Goal: Information Seeking & Learning: Learn about a topic

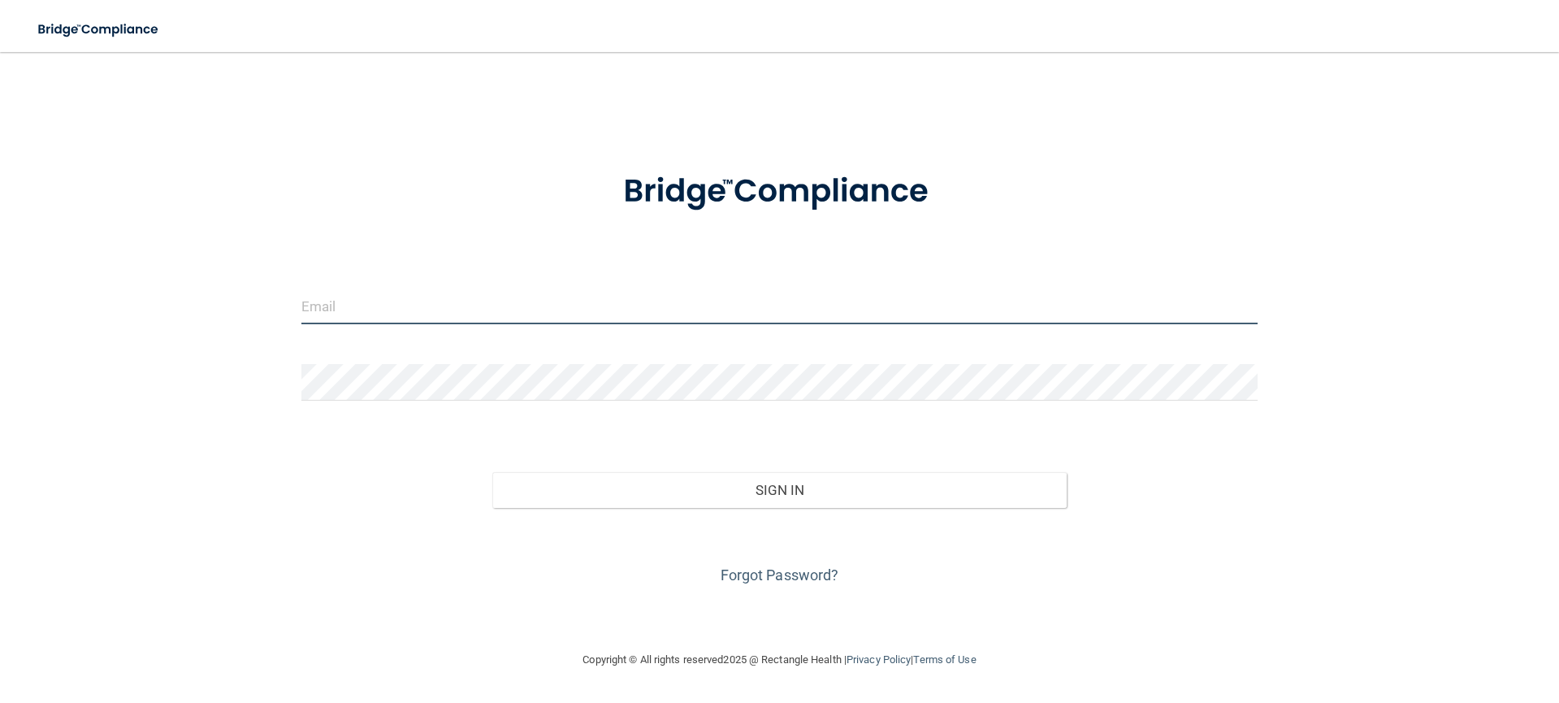
type input "[EMAIL_ADDRESS][DOMAIN_NAME]"
click at [435, 309] on input "[EMAIL_ADDRESS][DOMAIN_NAME]" at bounding box center [779, 306] width 956 height 37
click at [197, 487] on div "zramos94@gmail.com Invalid email/password. You don't have permission to access …" at bounding box center [779, 350] width 1494 height 565
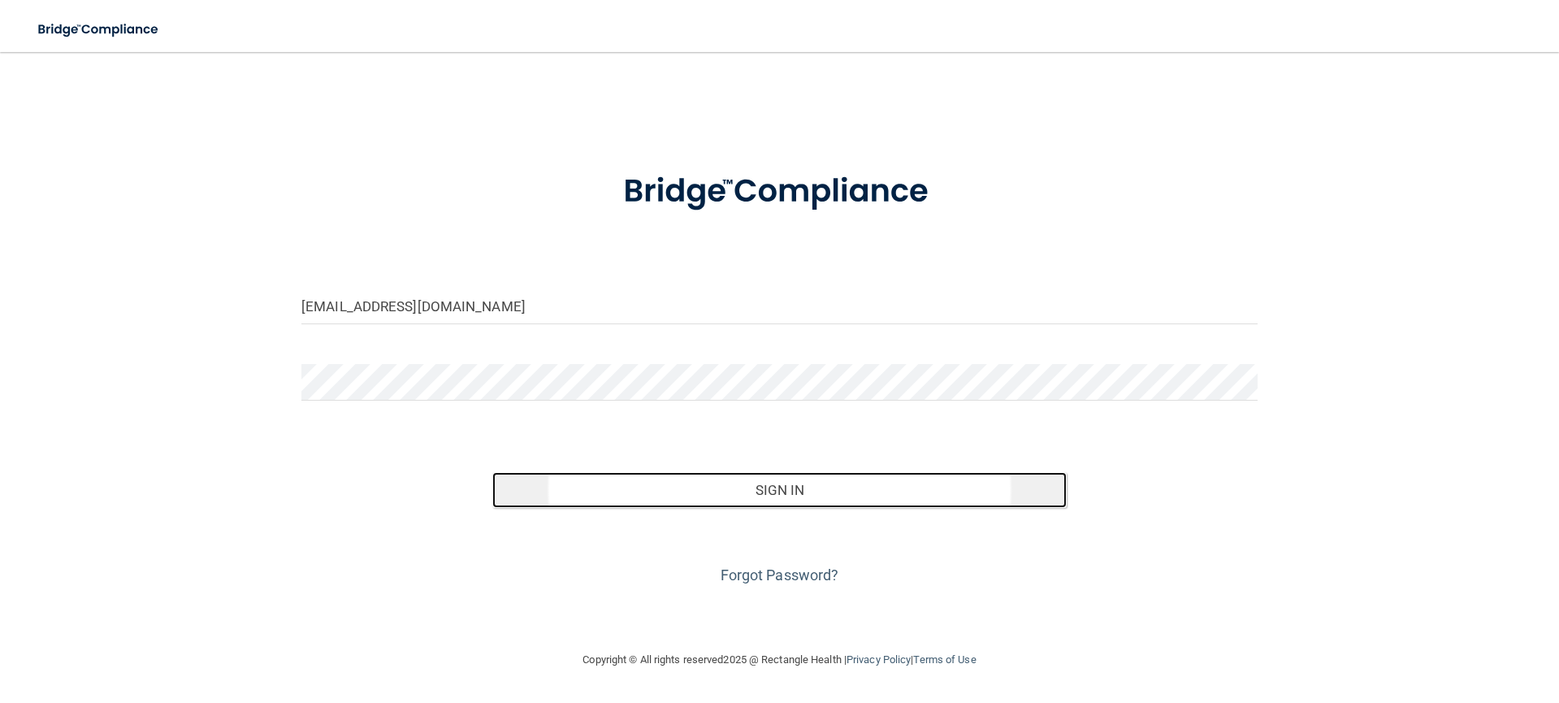
click at [672, 478] on button "Sign In" at bounding box center [778, 490] width 573 height 36
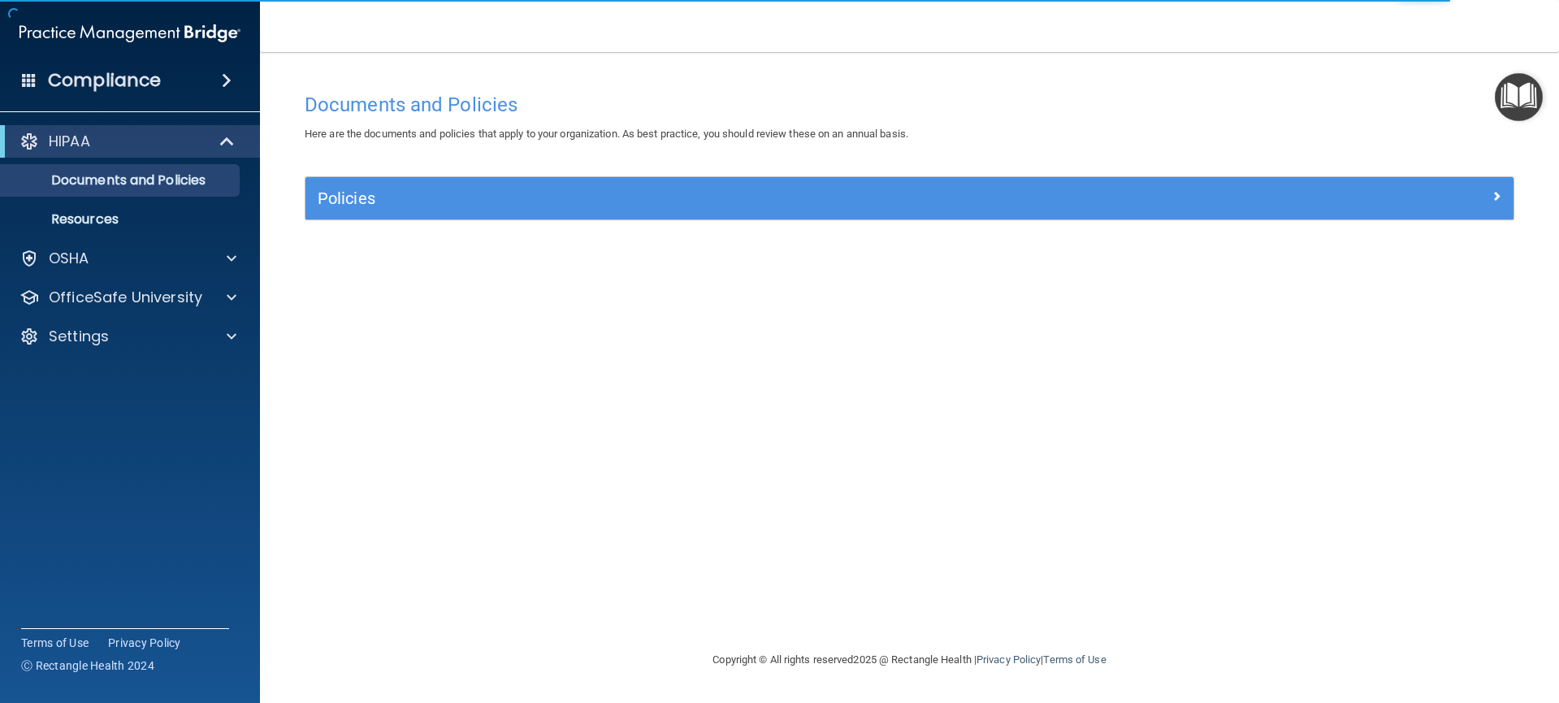
click at [1519, 99] on img "Open Resource Center" at bounding box center [1518, 97] width 48 height 48
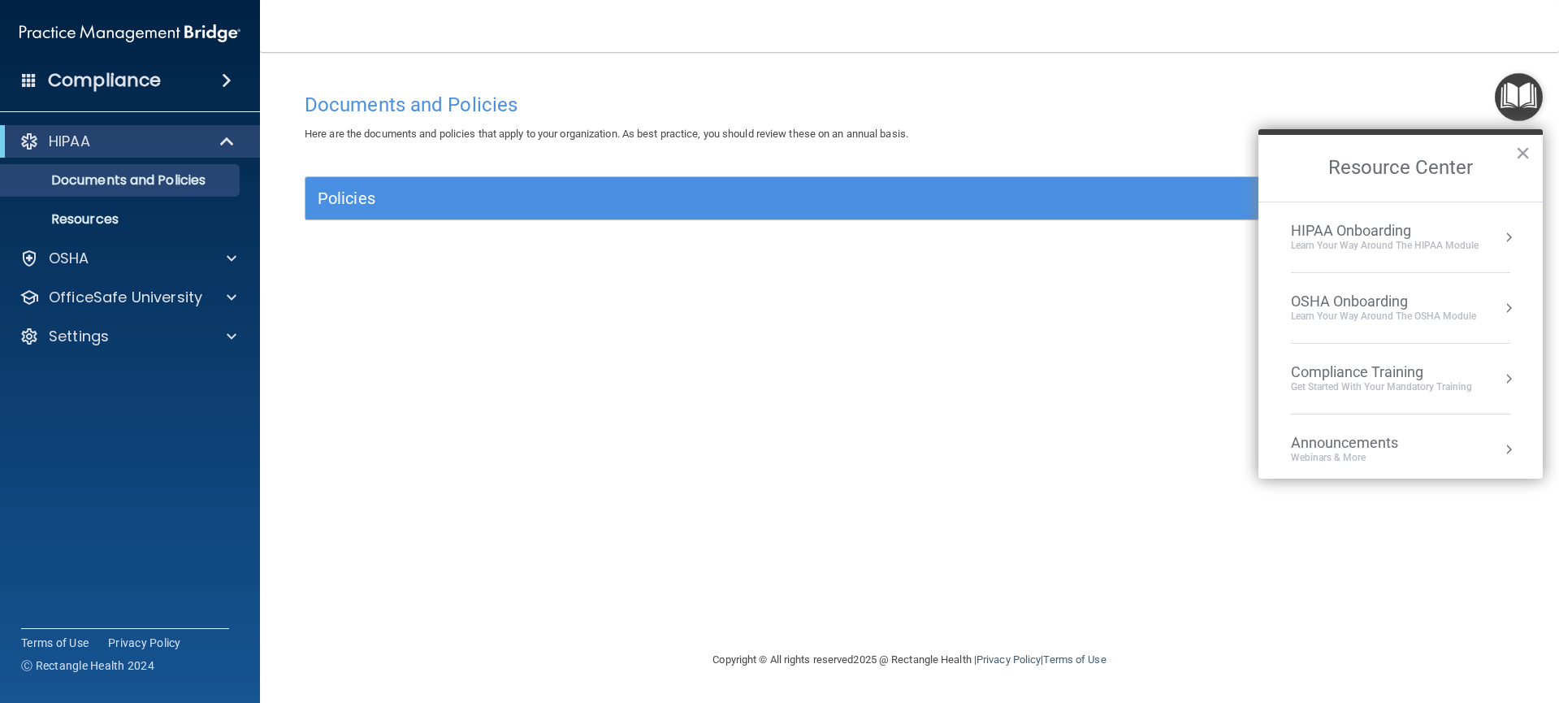
click at [1500, 237] on button "Resource Center" at bounding box center [1508, 237] width 16 height 16
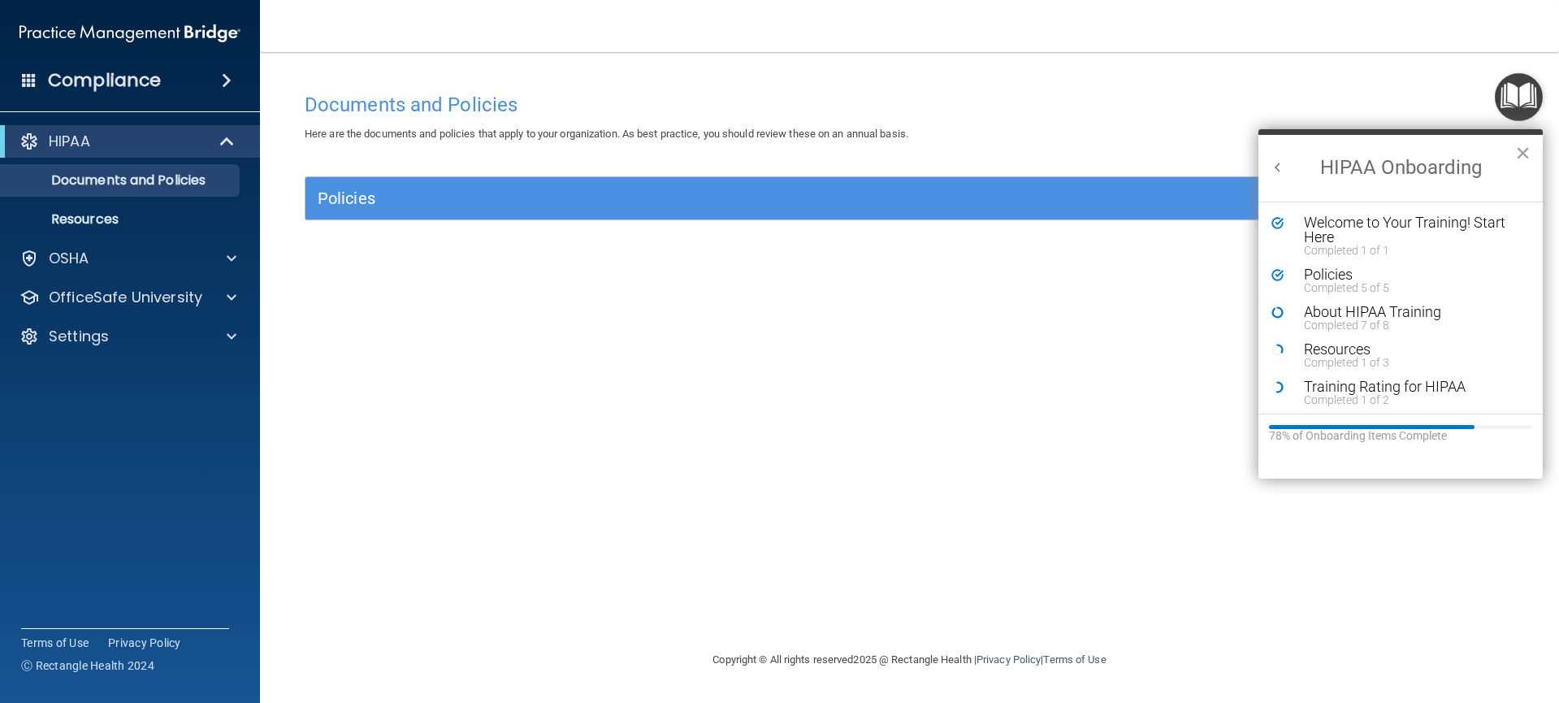
scroll to position [3, 0]
click at [1523, 156] on button "×" at bounding box center [1522, 153] width 15 height 26
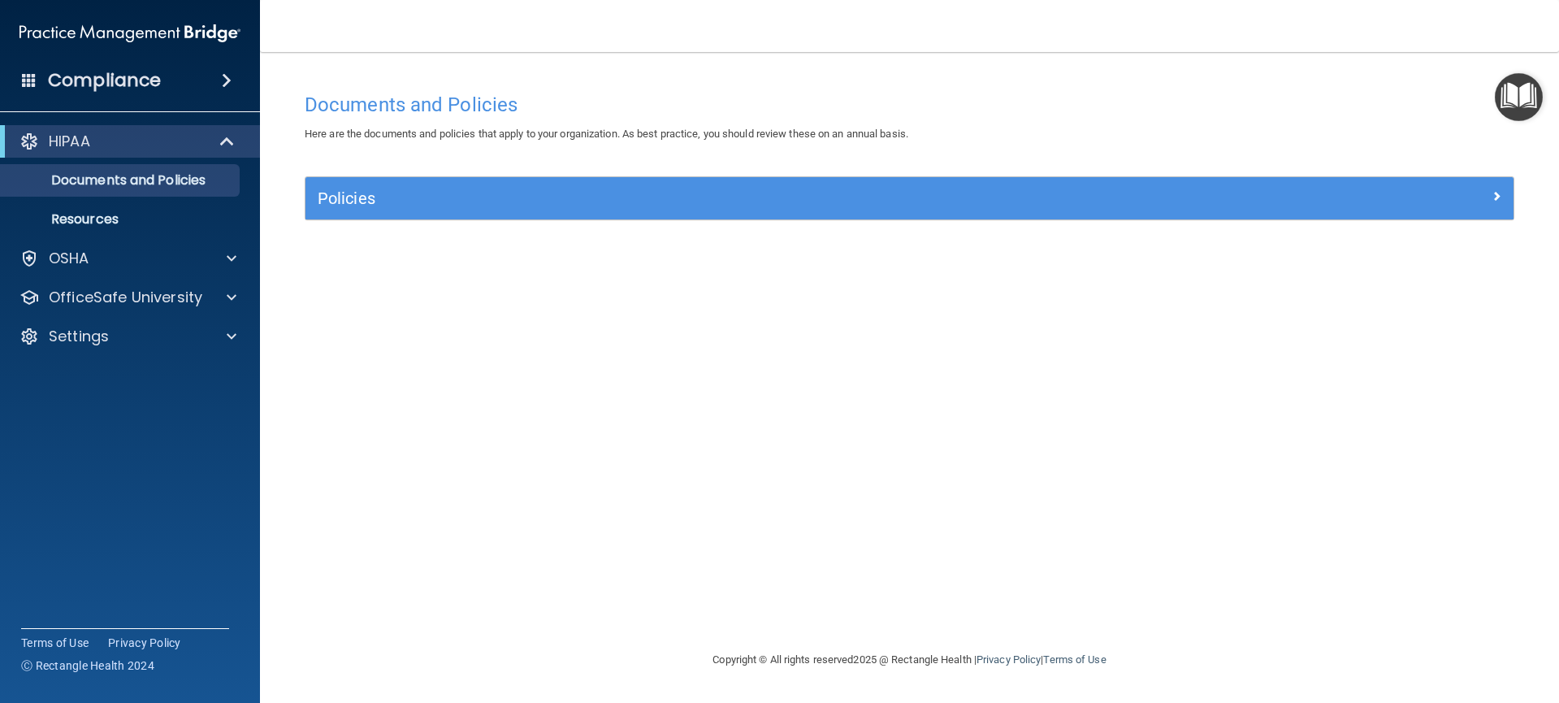
click at [1442, 328] on div "Documents and Policies Here are the documents and policies that apply to your o…" at bounding box center [909, 366] width 1234 height 565
click at [1527, 99] on img "Open Resource Center" at bounding box center [1518, 97] width 48 height 48
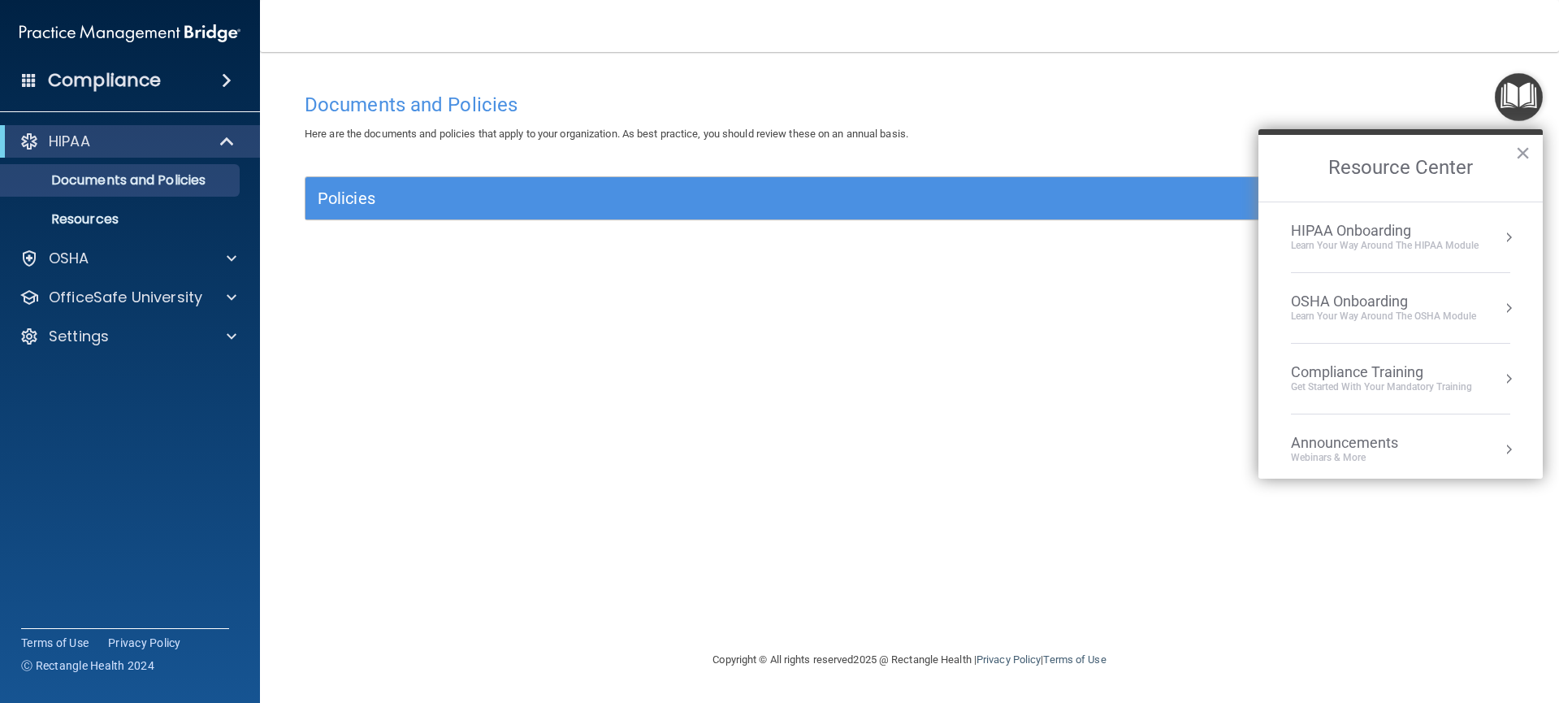
click at [1500, 303] on button "Resource Center" at bounding box center [1508, 308] width 16 height 16
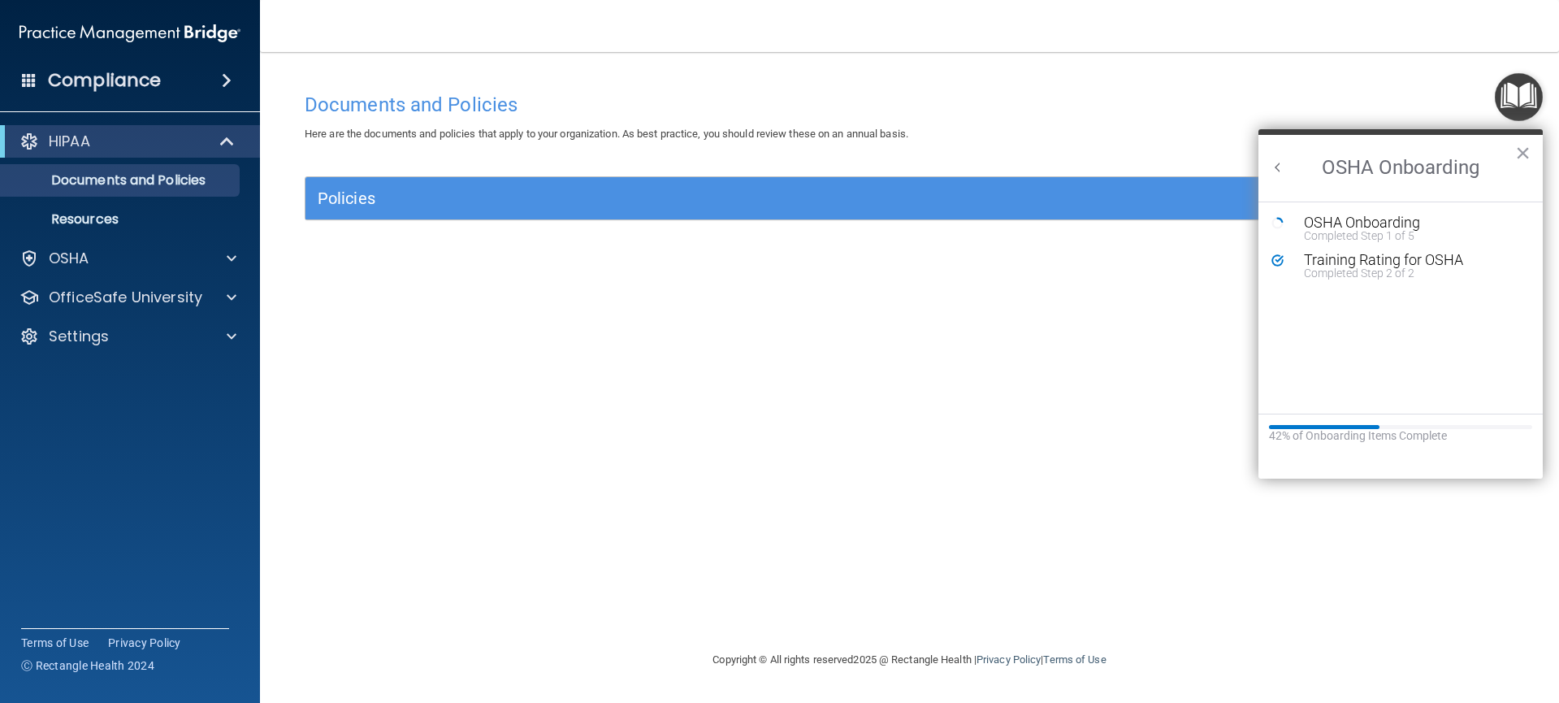
scroll to position [0, 0]
click at [1323, 226] on div "OSHA Onboarding" at bounding box center [1413, 222] width 218 height 15
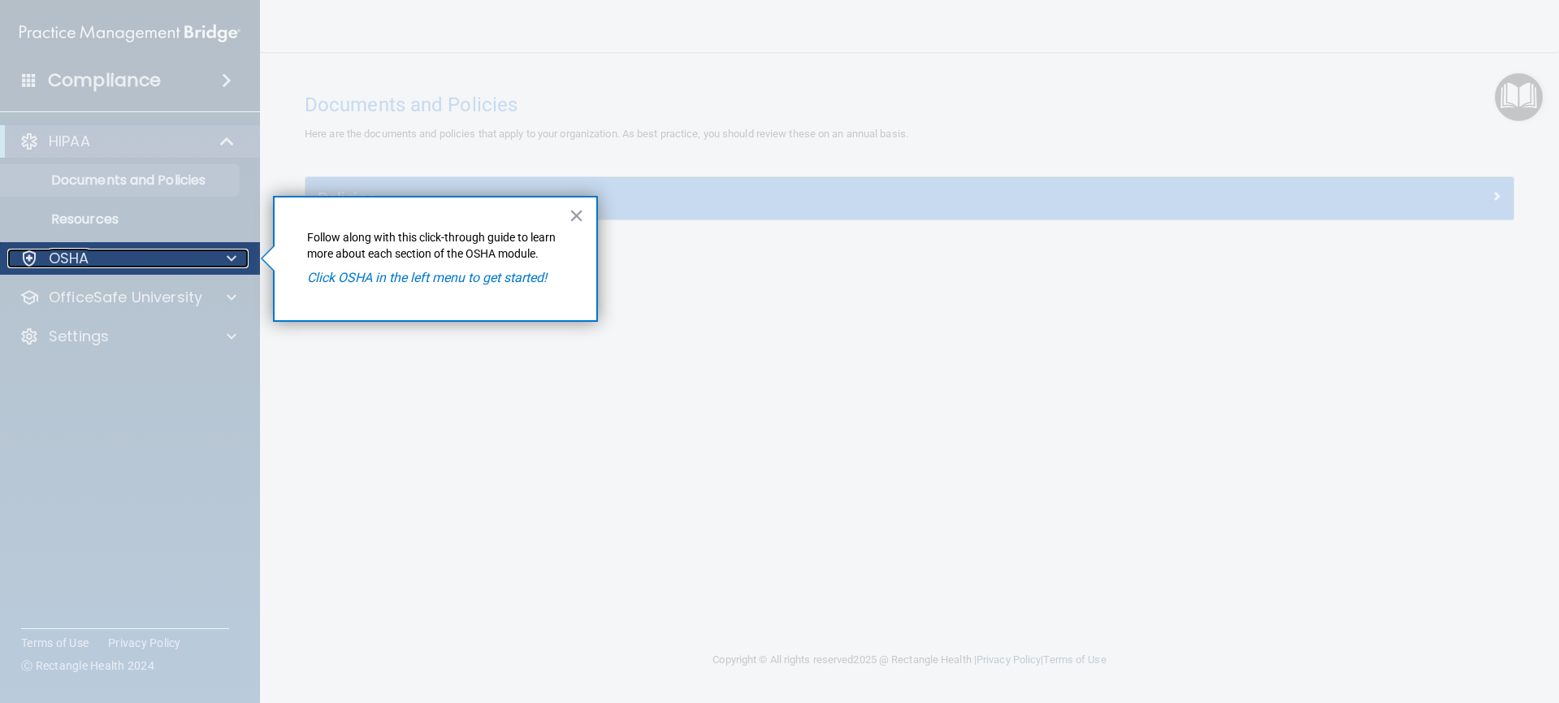
click at [102, 250] on div "OSHA" at bounding box center [107, 258] width 201 height 19
click at [88, 301] on div at bounding box center [130, 489] width 261 height 428
click at [132, 262] on div "OSHA" at bounding box center [107, 258] width 201 height 19
click at [210, 262] on div at bounding box center [229, 258] width 41 height 19
click at [573, 214] on button "×" at bounding box center [576, 215] width 15 height 26
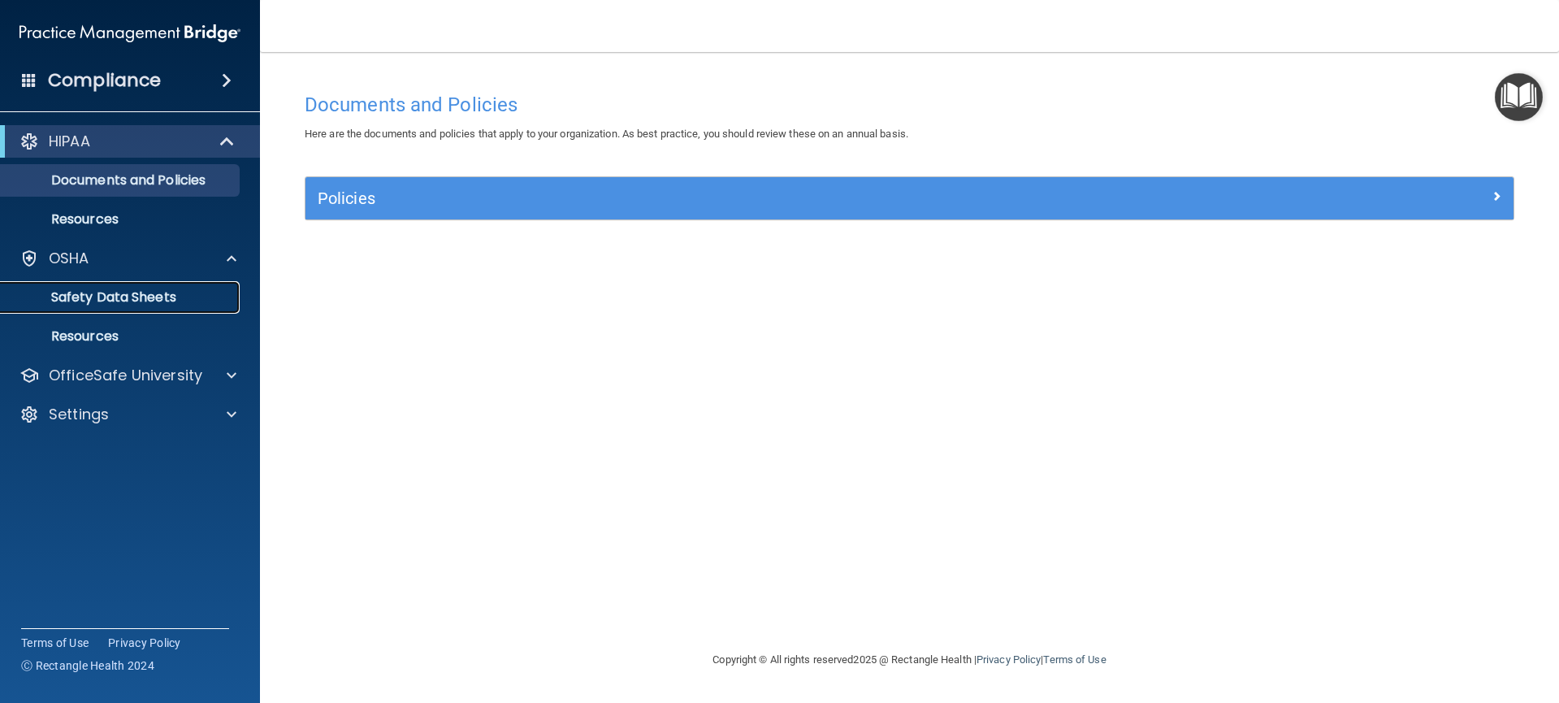
click at [122, 304] on p "Safety Data Sheets" at bounding box center [122, 297] width 222 height 16
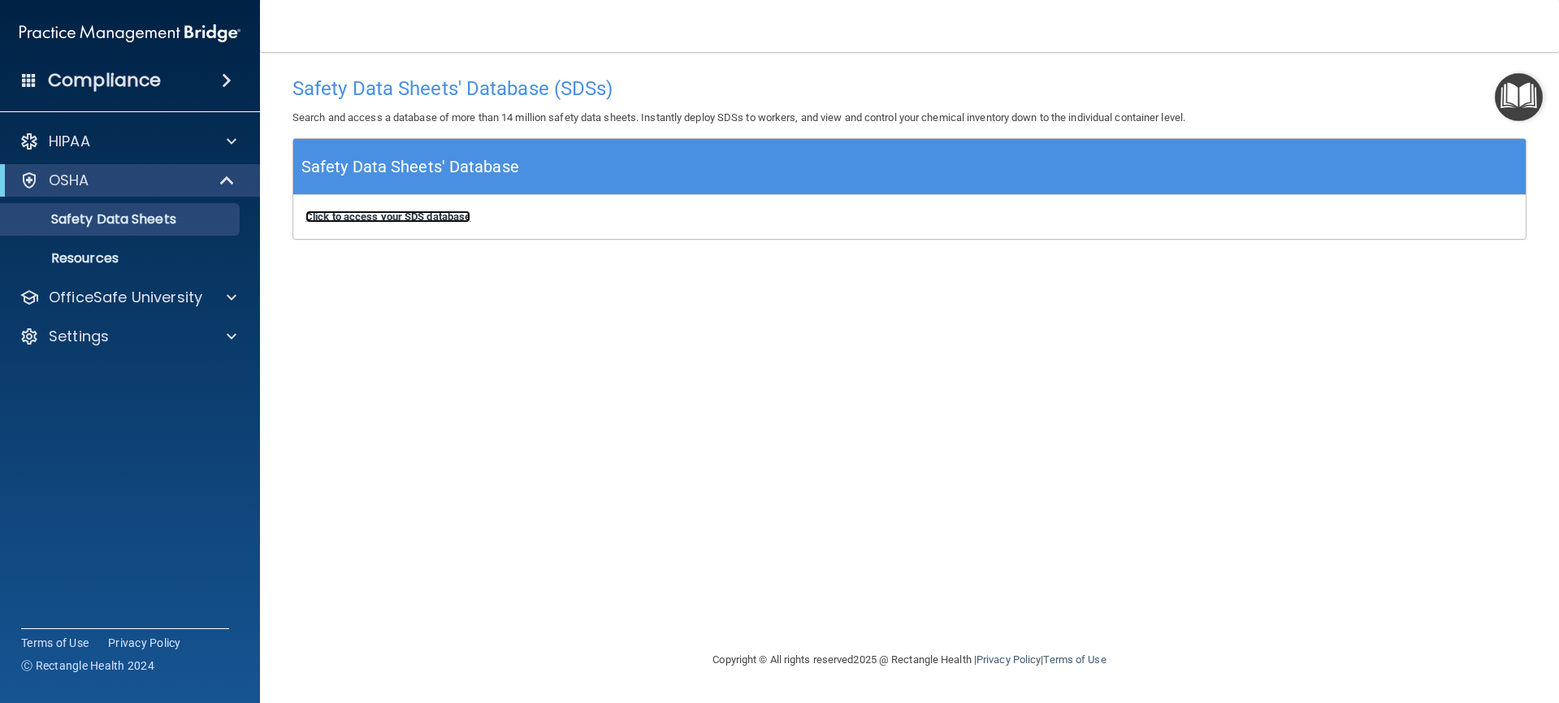
click at [437, 218] on b "Click to access your SDS database" at bounding box center [387, 216] width 165 height 12
click at [436, 216] on b "Click to access your SDS database" at bounding box center [387, 216] width 165 height 12
click at [132, 258] on p "Resources" at bounding box center [122, 258] width 222 height 16
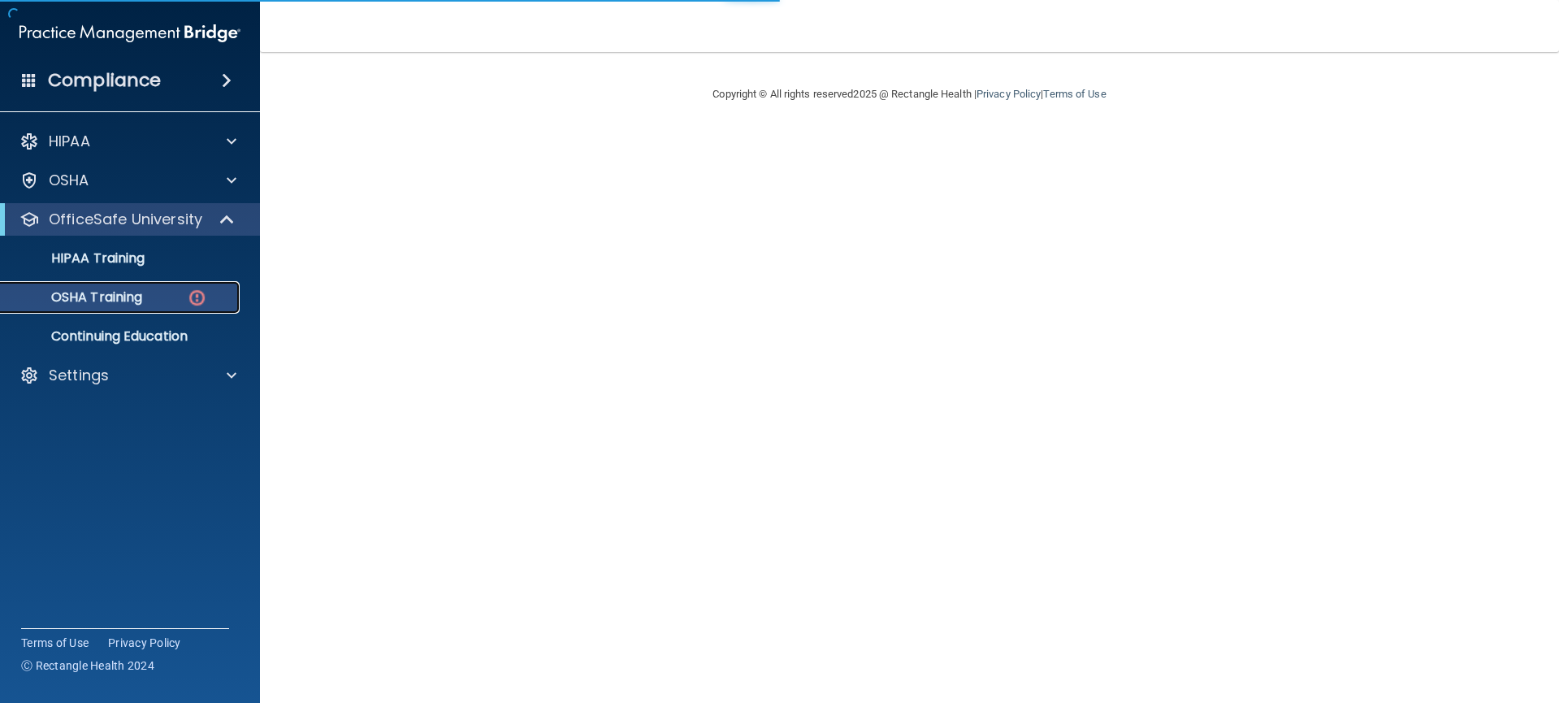
click at [145, 301] on div "OSHA Training" at bounding box center [122, 297] width 222 height 16
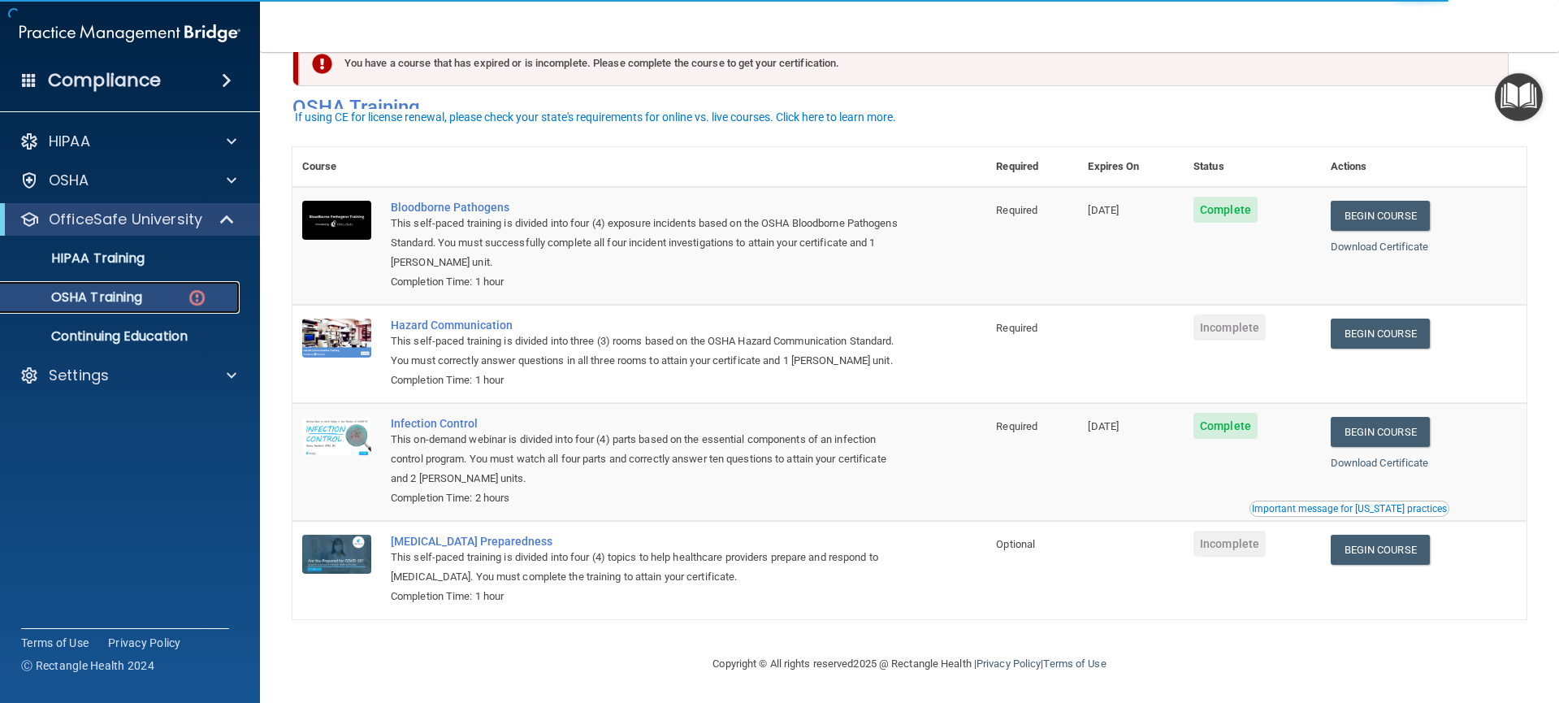
scroll to position [60, 0]
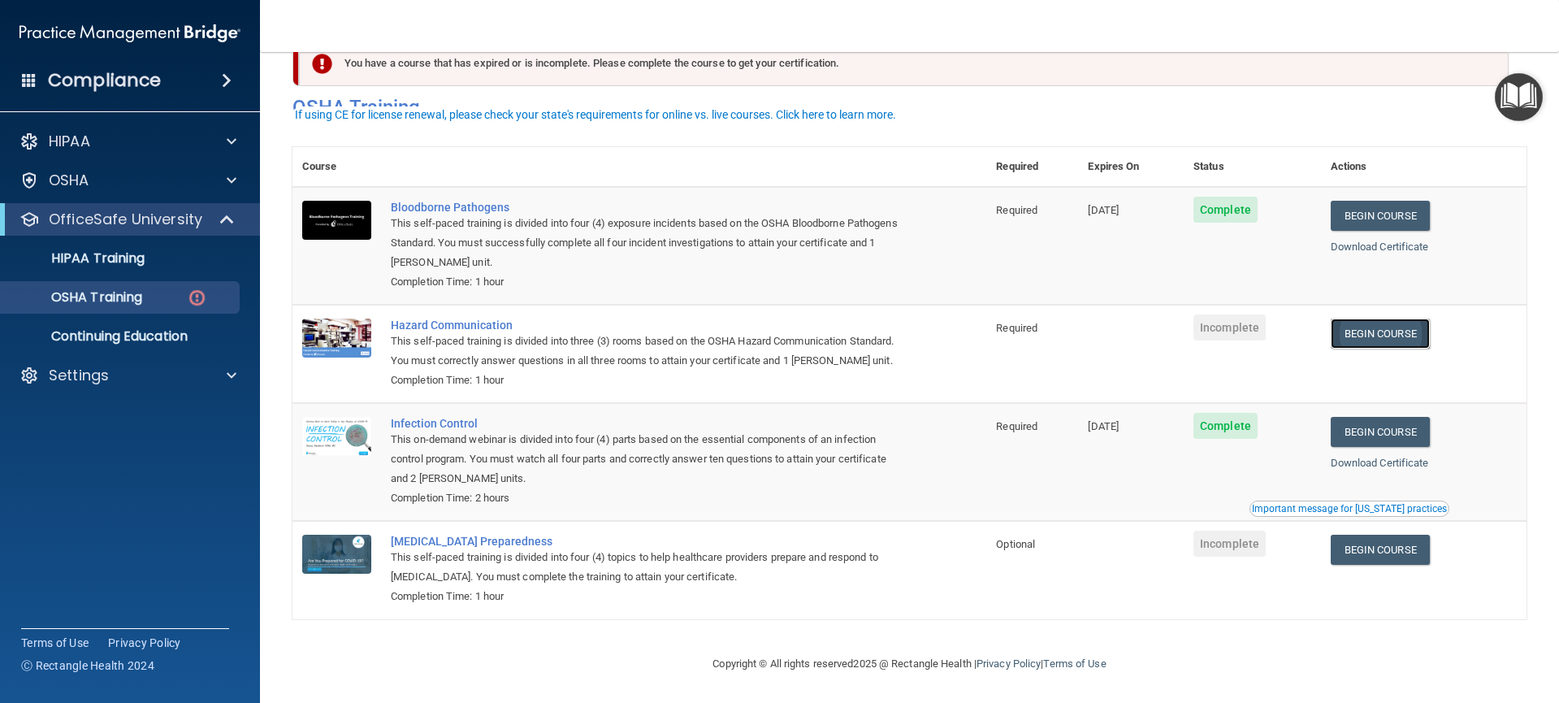
click at [1394, 318] on link "Begin Course" at bounding box center [1379, 333] width 99 height 30
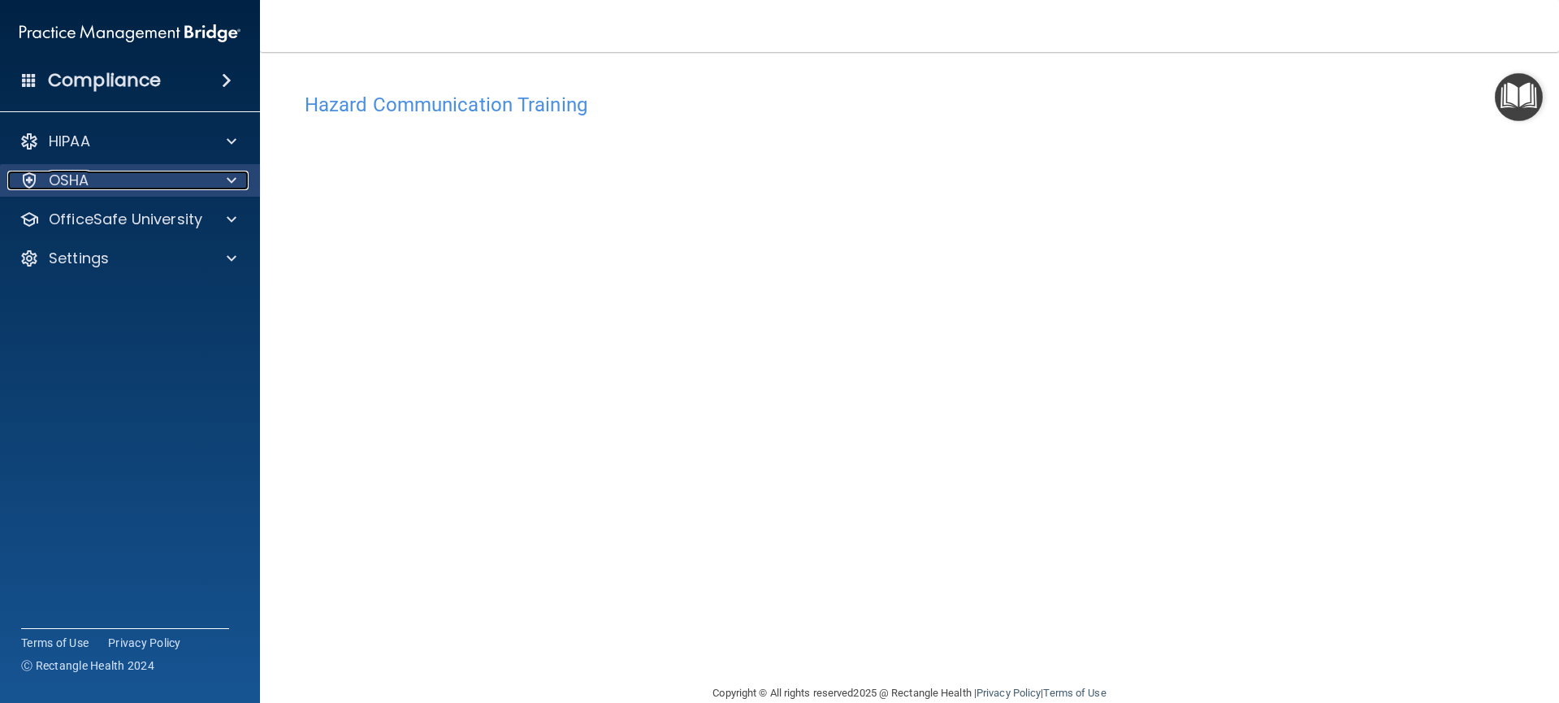
click at [235, 188] on span at bounding box center [232, 180] width 10 height 19
click at [235, 180] on span at bounding box center [232, 180] width 10 height 19
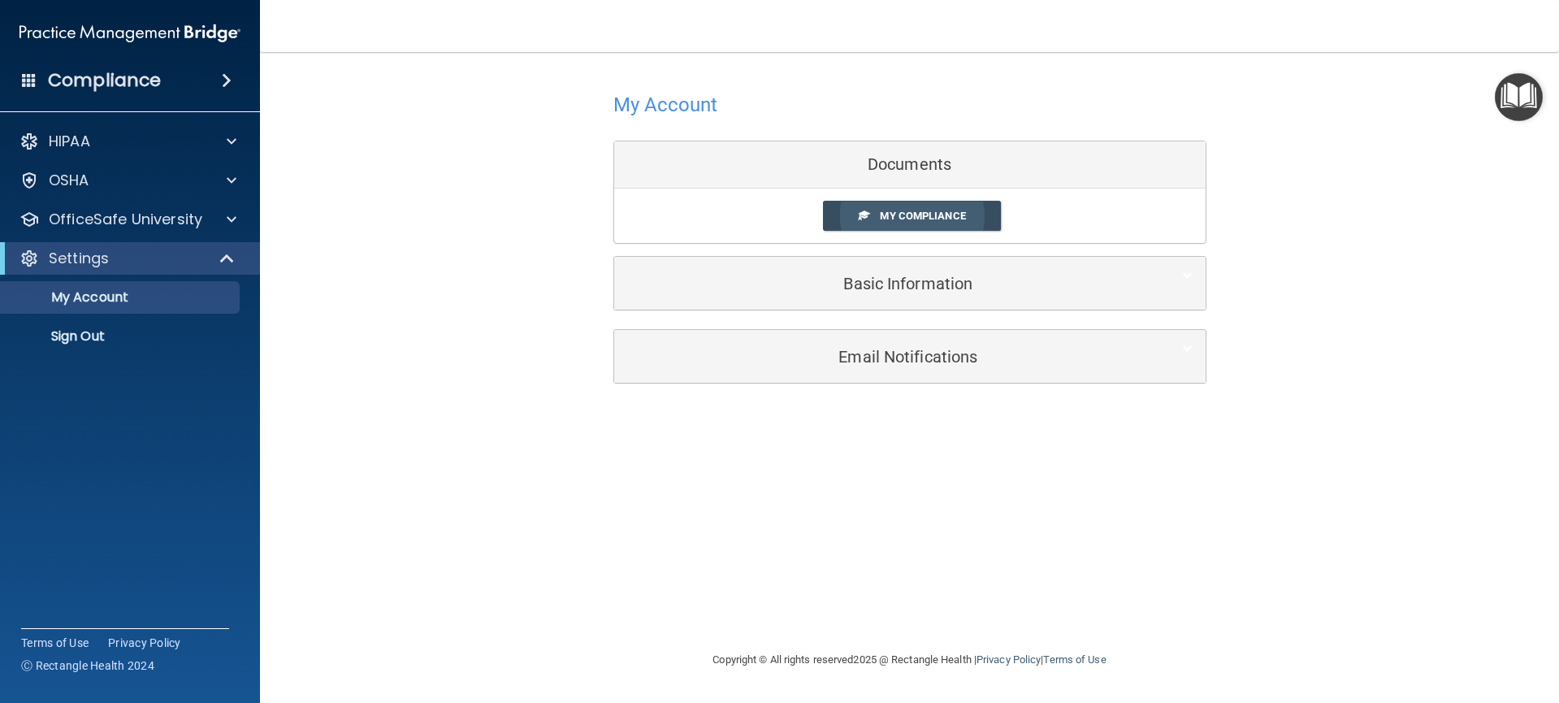
click at [933, 218] on span "My Compliance" at bounding box center [922, 216] width 85 height 12
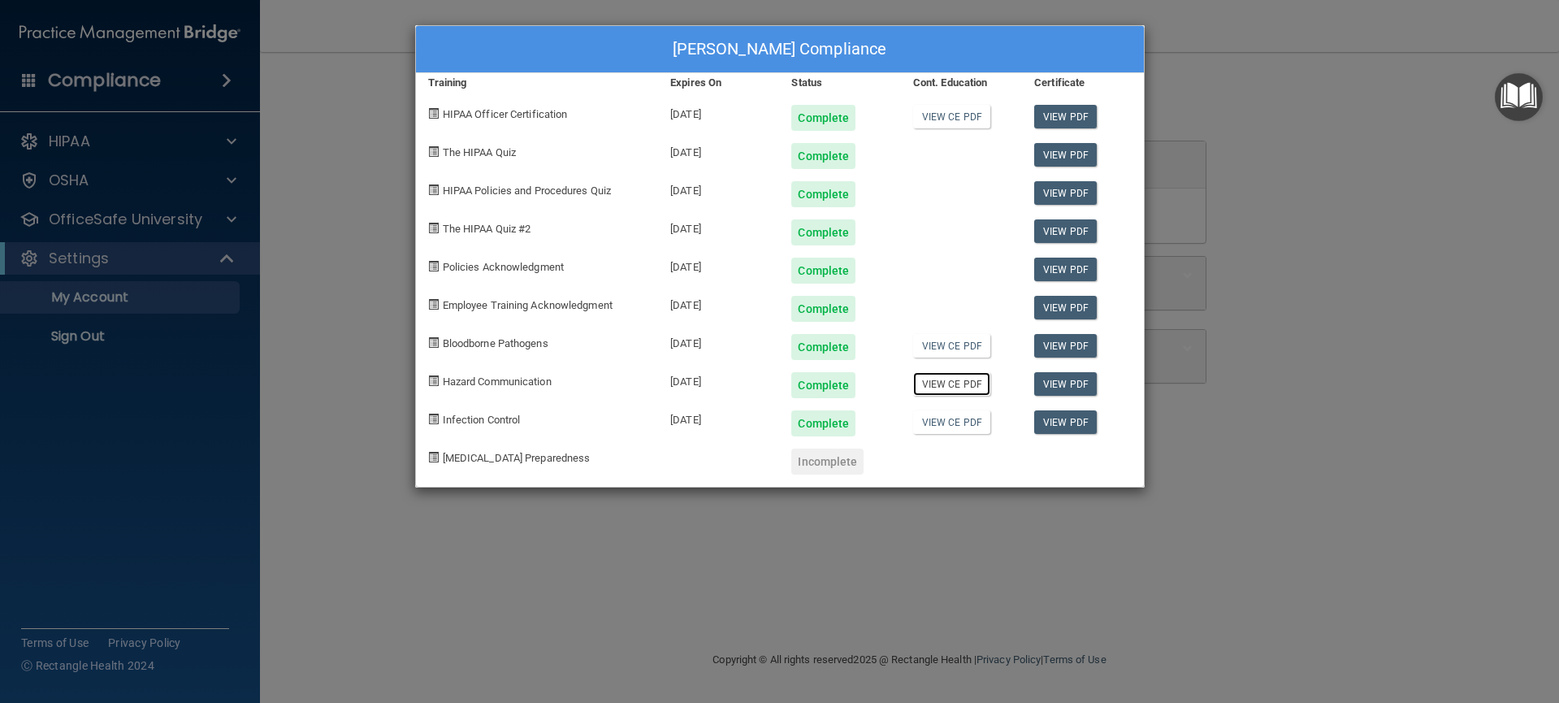
click at [955, 385] on link "View CE PDF" at bounding box center [951, 384] width 77 height 24
click at [275, 201] on div "Zenia Smith's Compliance Training Expires On Status Cont. Education Certificate…" at bounding box center [779, 351] width 1559 height 703
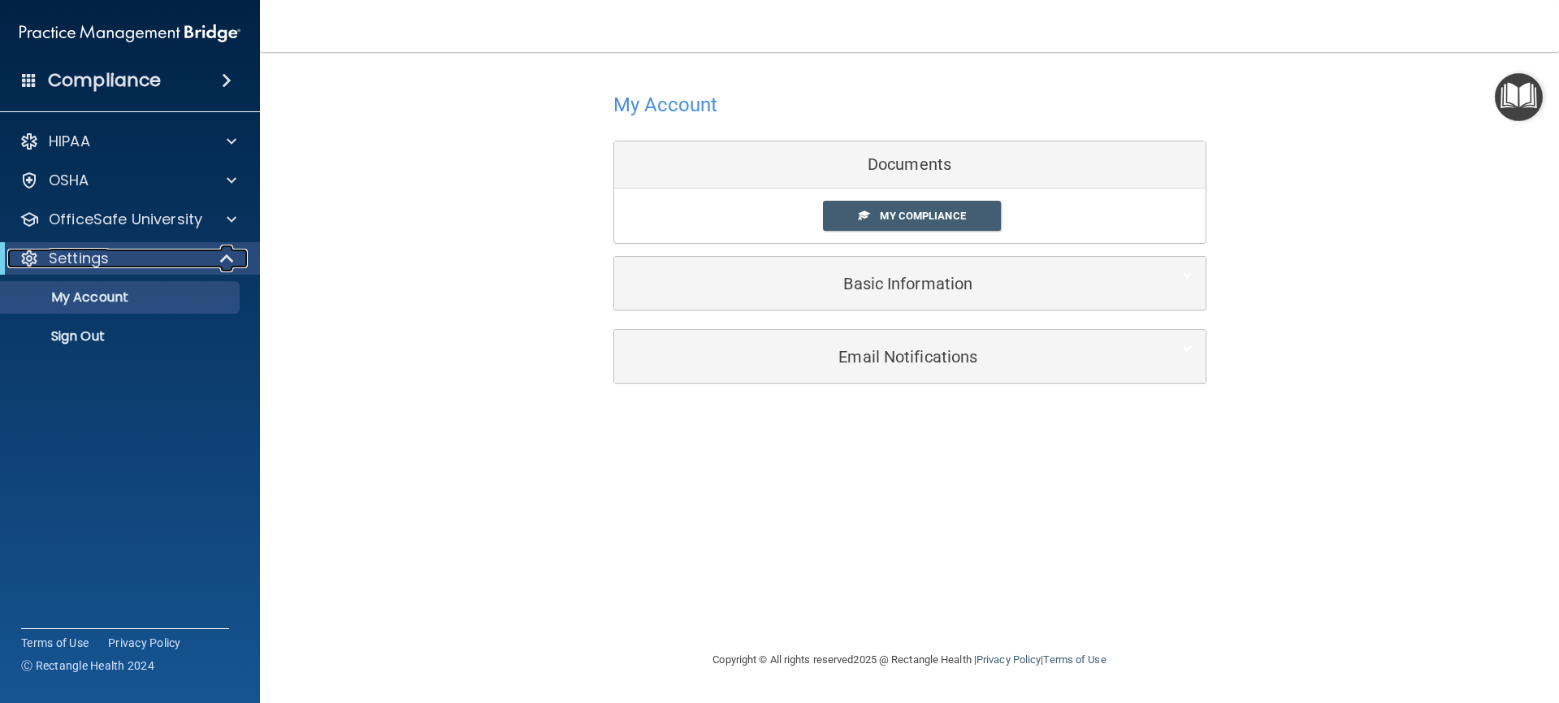
click at [222, 263] on span at bounding box center [229, 258] width 14 height 19
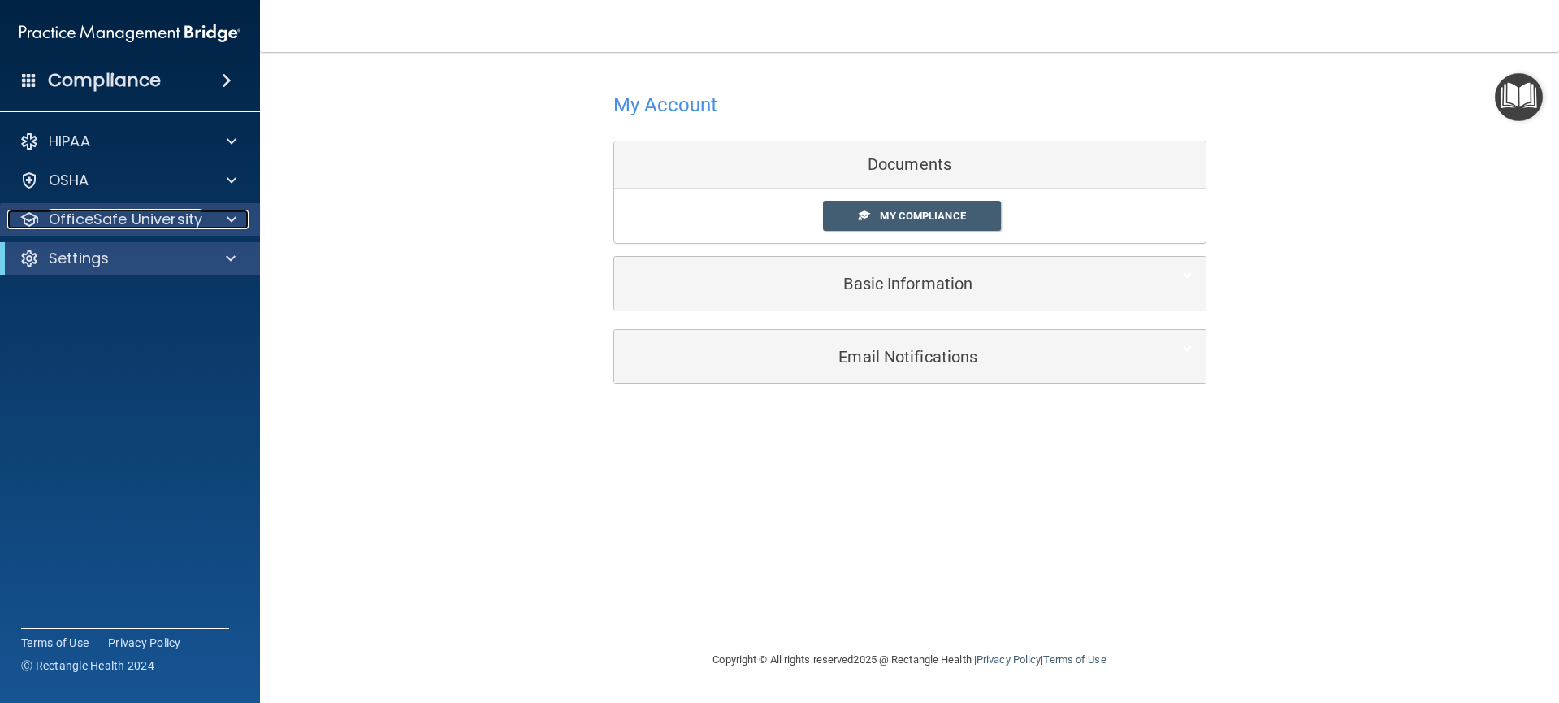
click at [224, 220] on div at bounding box center [229, 219] width 41 height 19
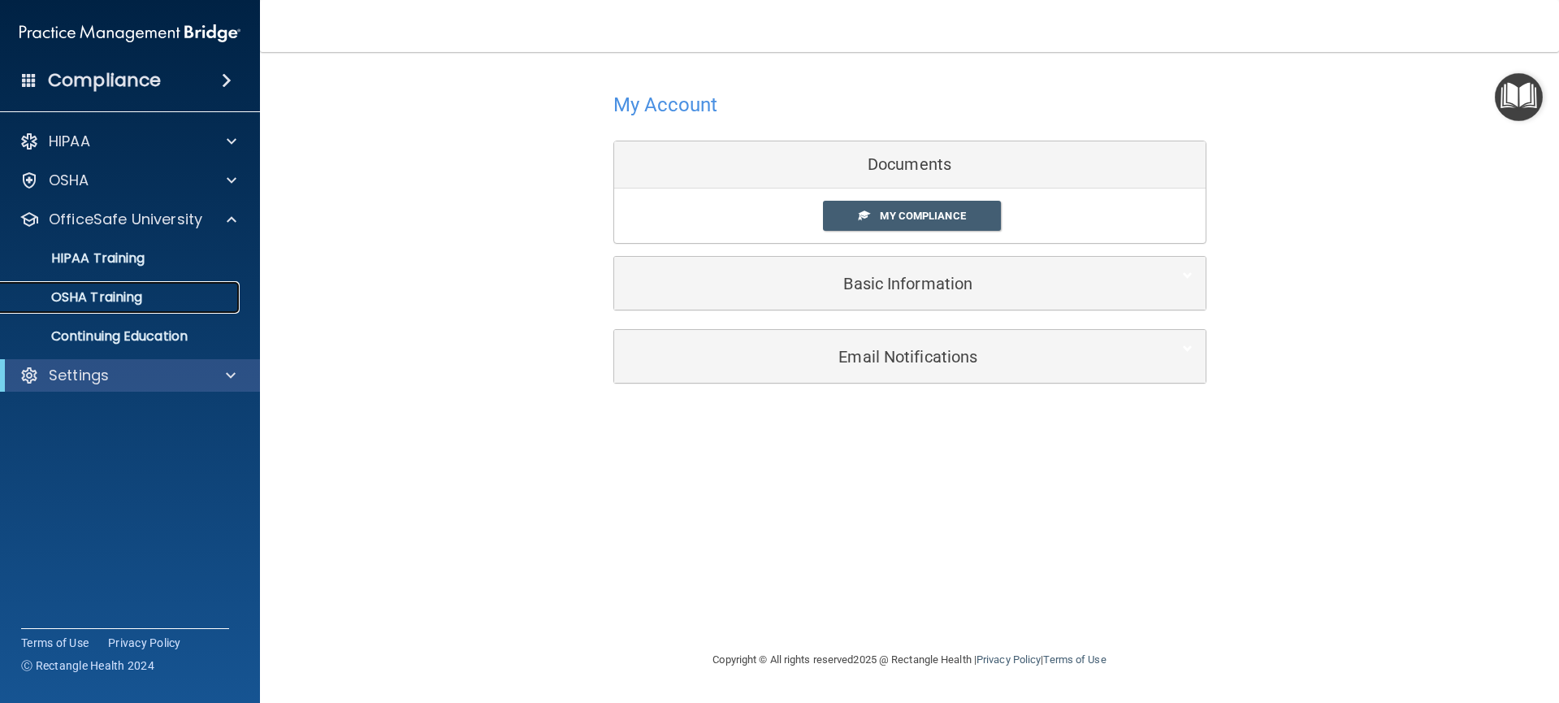
click at [160, 293] on div "OSHA Training" at bounding box center [122, 297] width 222 height 16
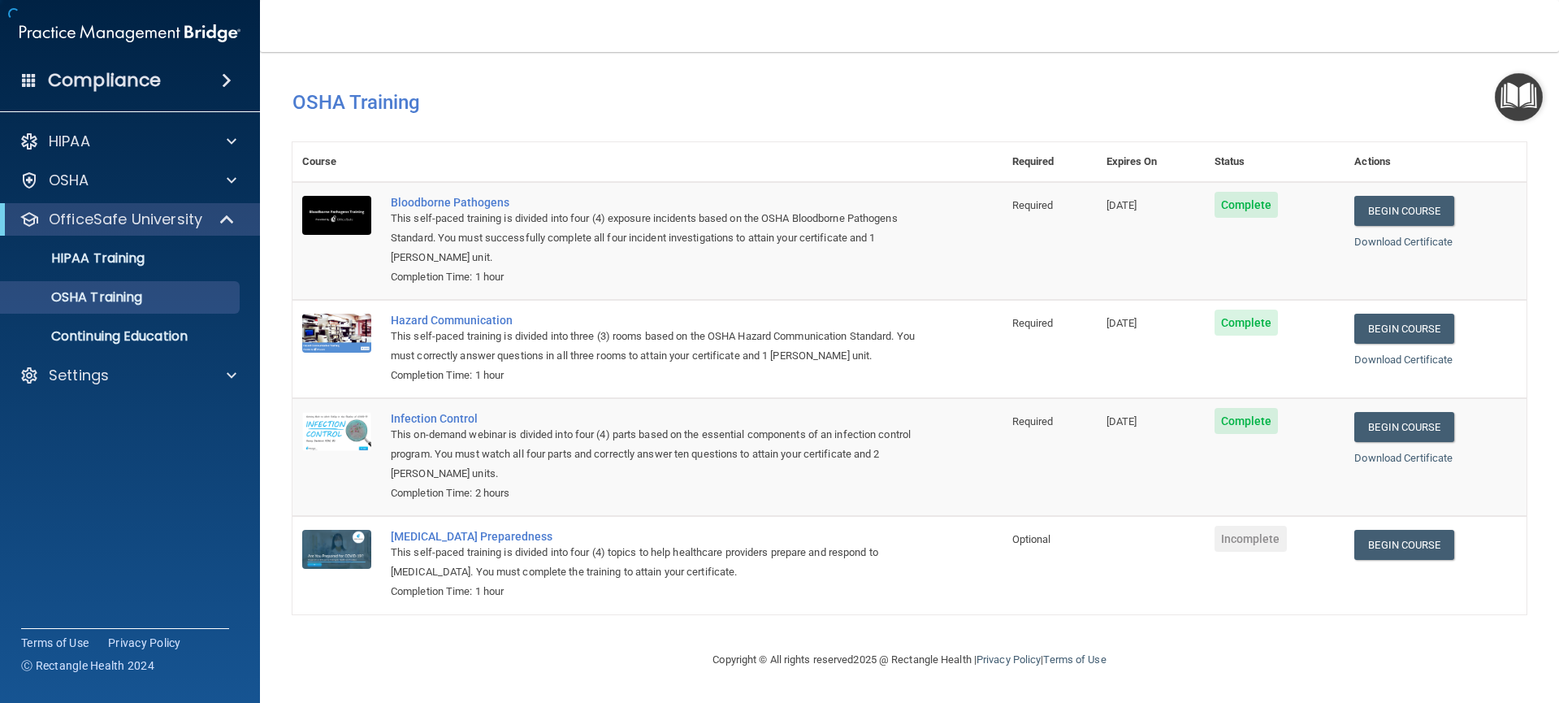
click at [1515, 102] on img "Open Resource Center" at bounding box center [1518, 97] width 48 height 48
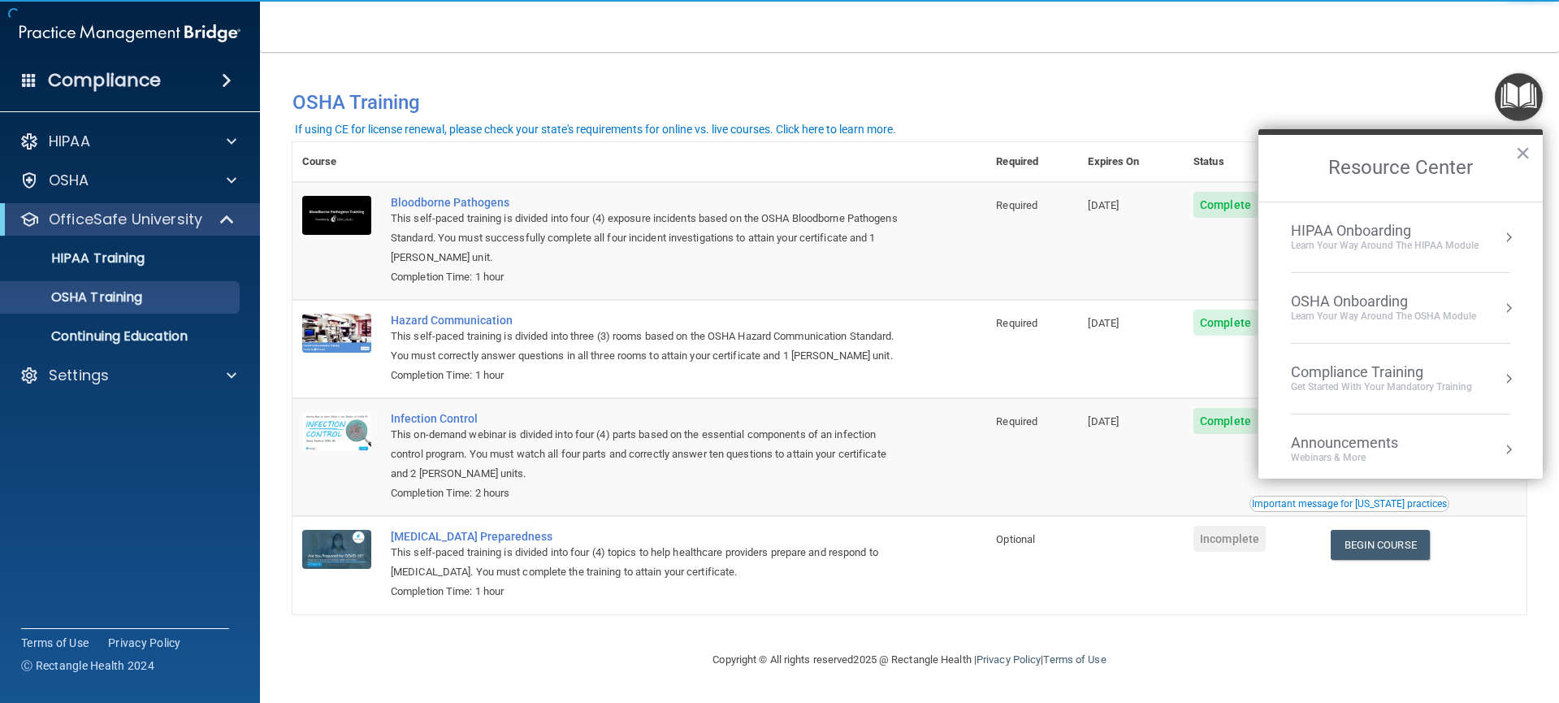
click at [1500, 308] on button "Resource Center" at bounding box center [1508, 308] width 16 height 16
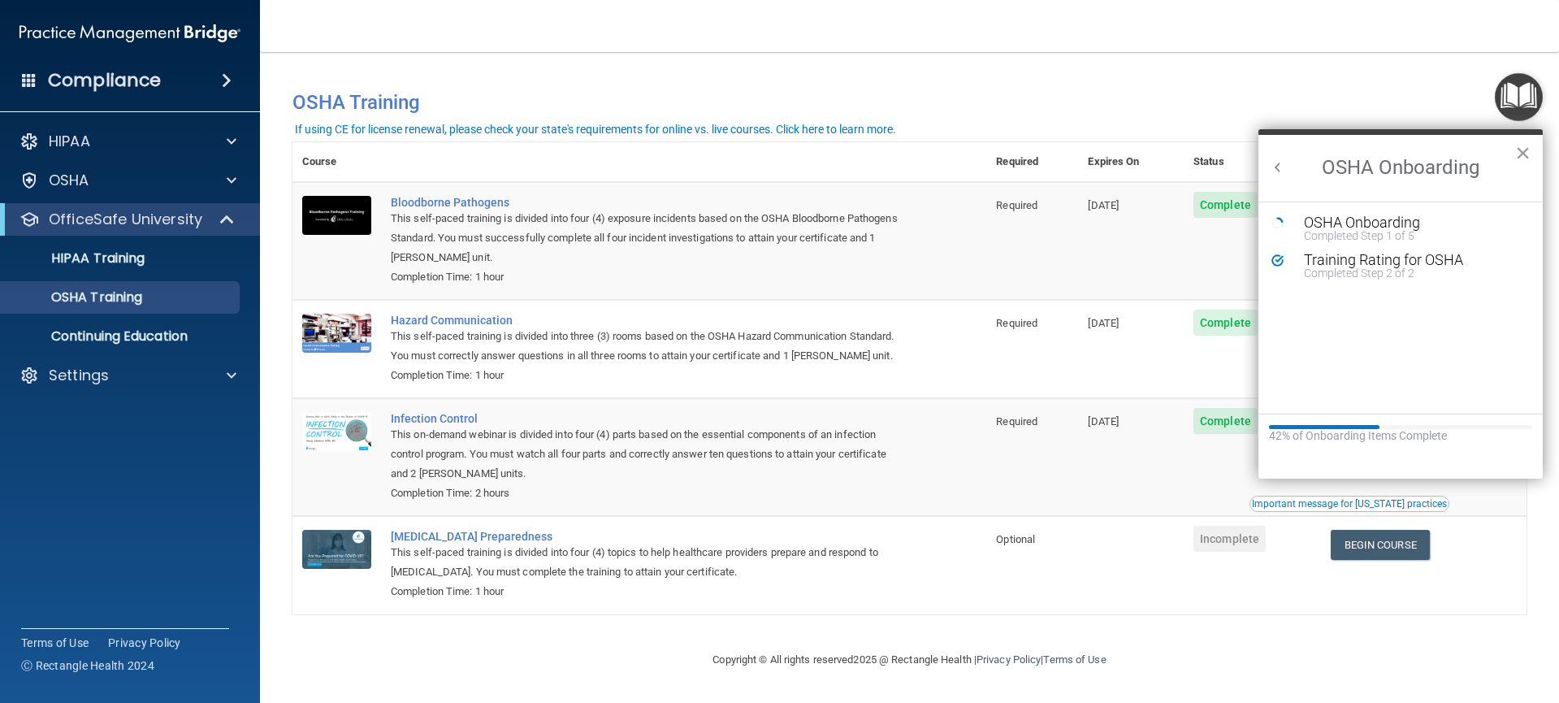
click at [1525, 156] on button "×" at bounding box center [1522, 153] width 15 height 26
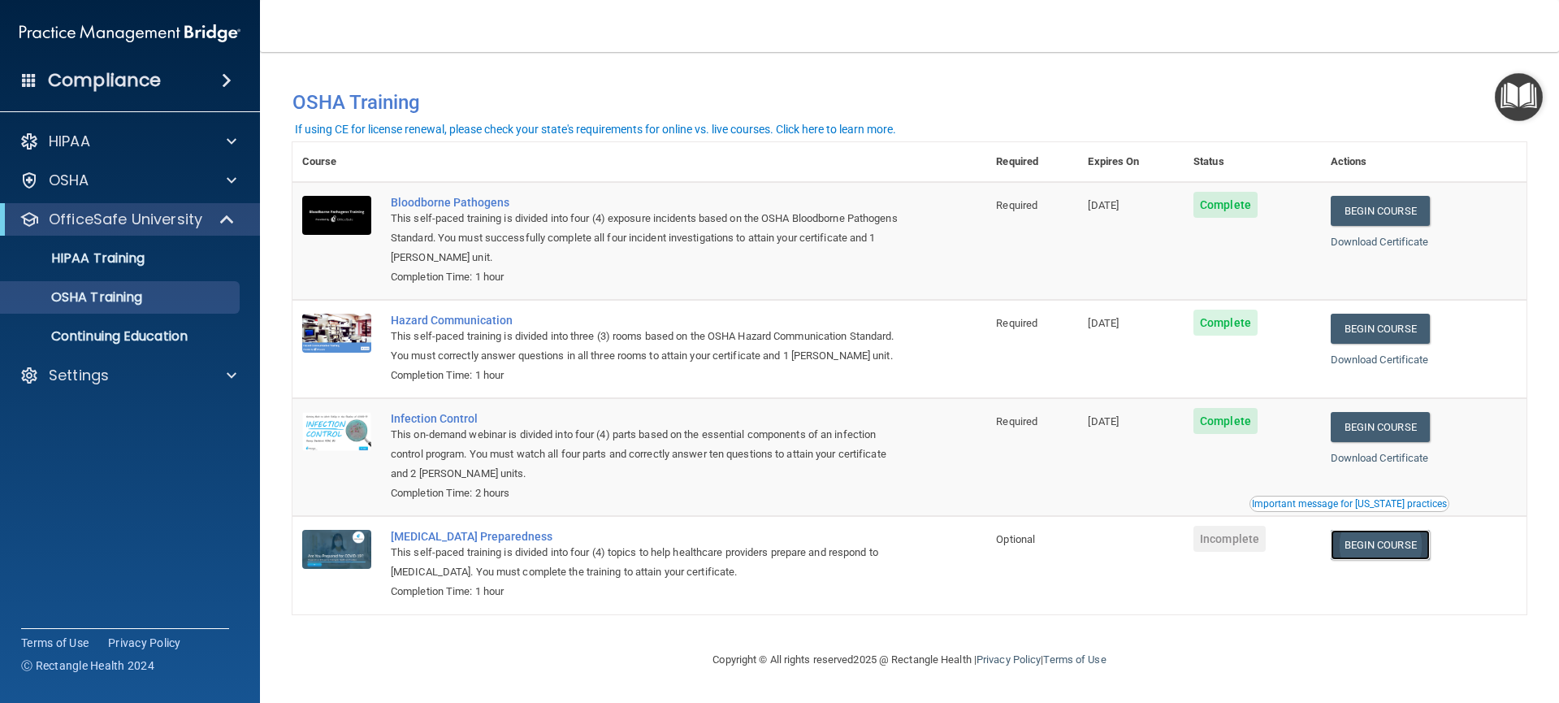
click at [1390, 546] on link "Begin Course" at bounding box center [1379, 545] width 99 height 30
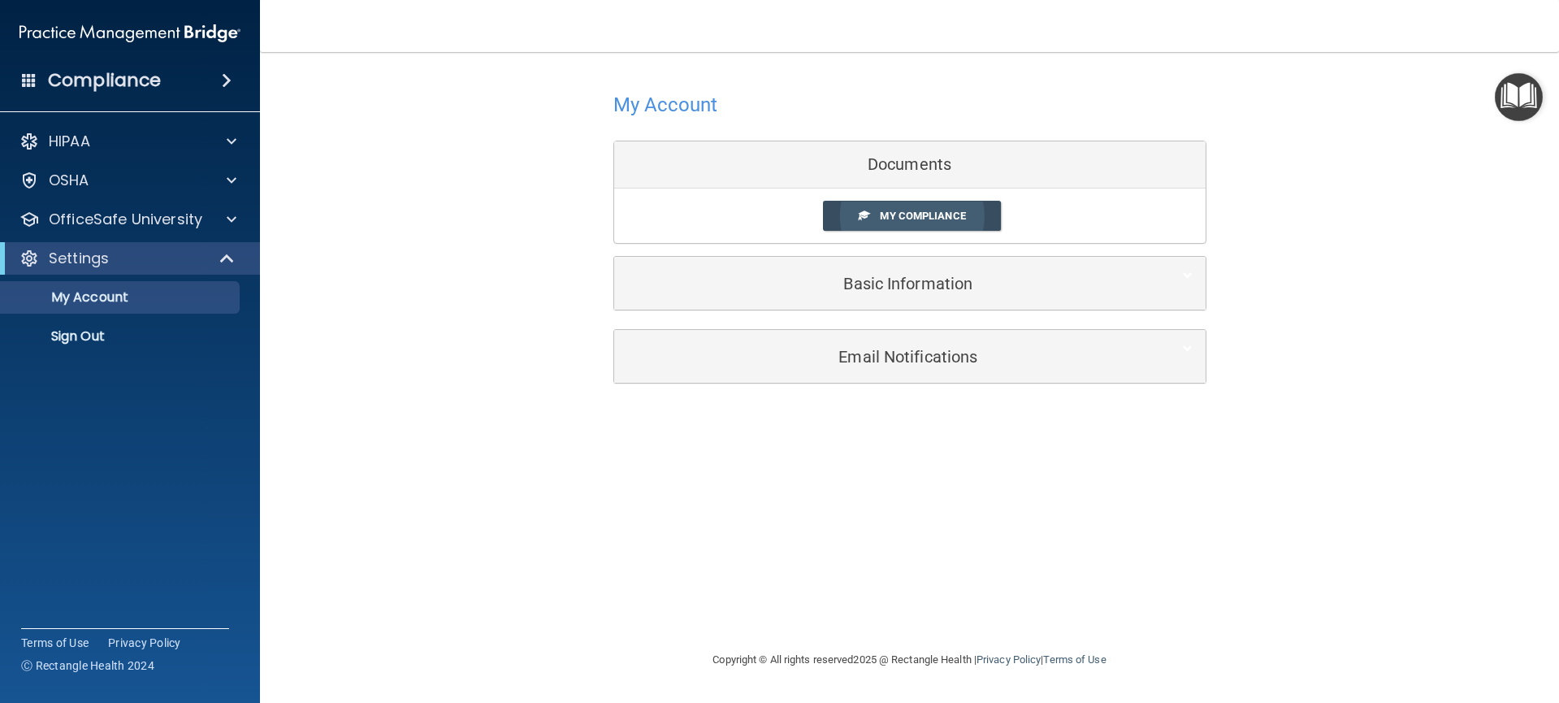
click at [880, 221] on span "My Compliance" at bounding box center [922, 216] width 85 height 12
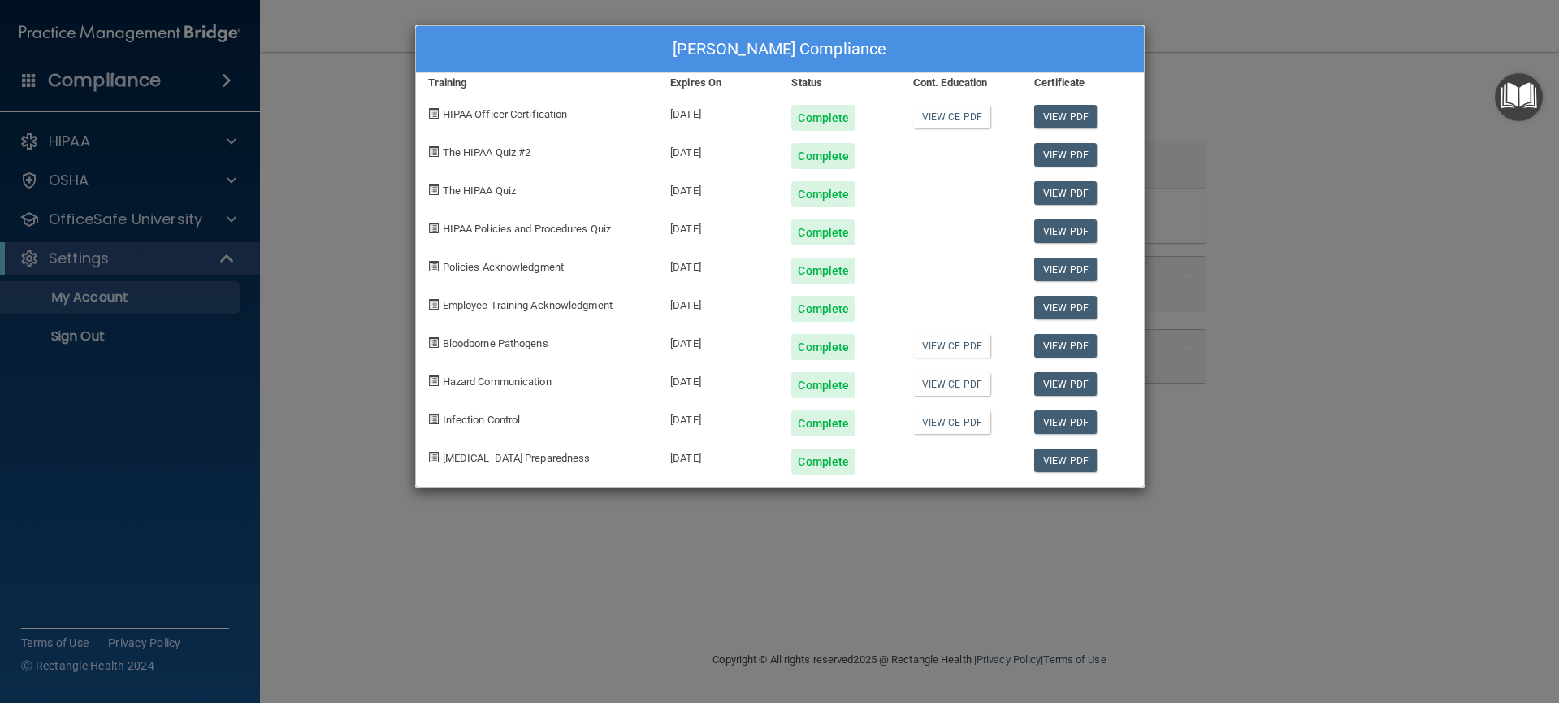
click at [348, 205] on div "Zenia Smith's Compliance Training Expires On Status Cont. Education Certificate…" at bounding box center [779, 351] width 1559 height 703
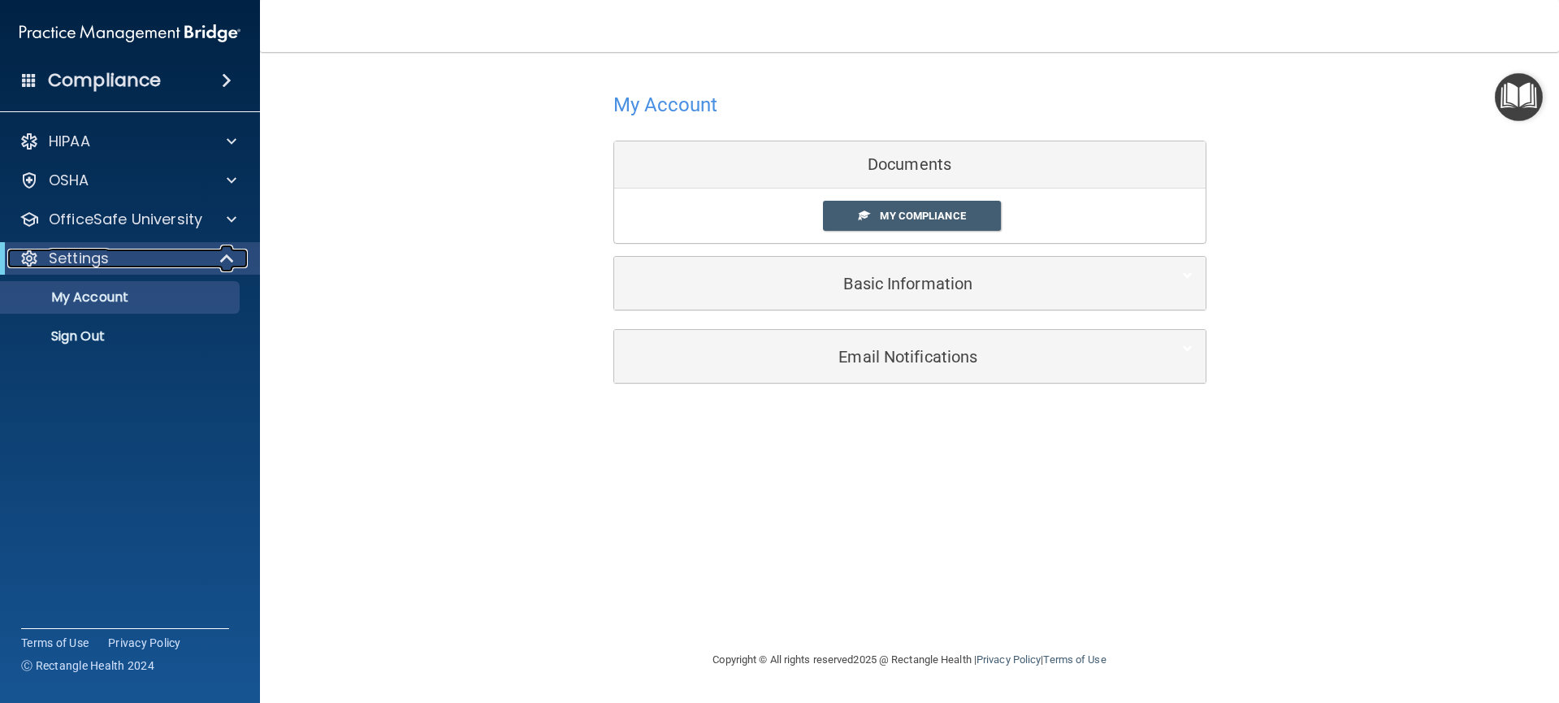
click at [211, 257] on div at bounding box center [228, 258] width 40 height 19
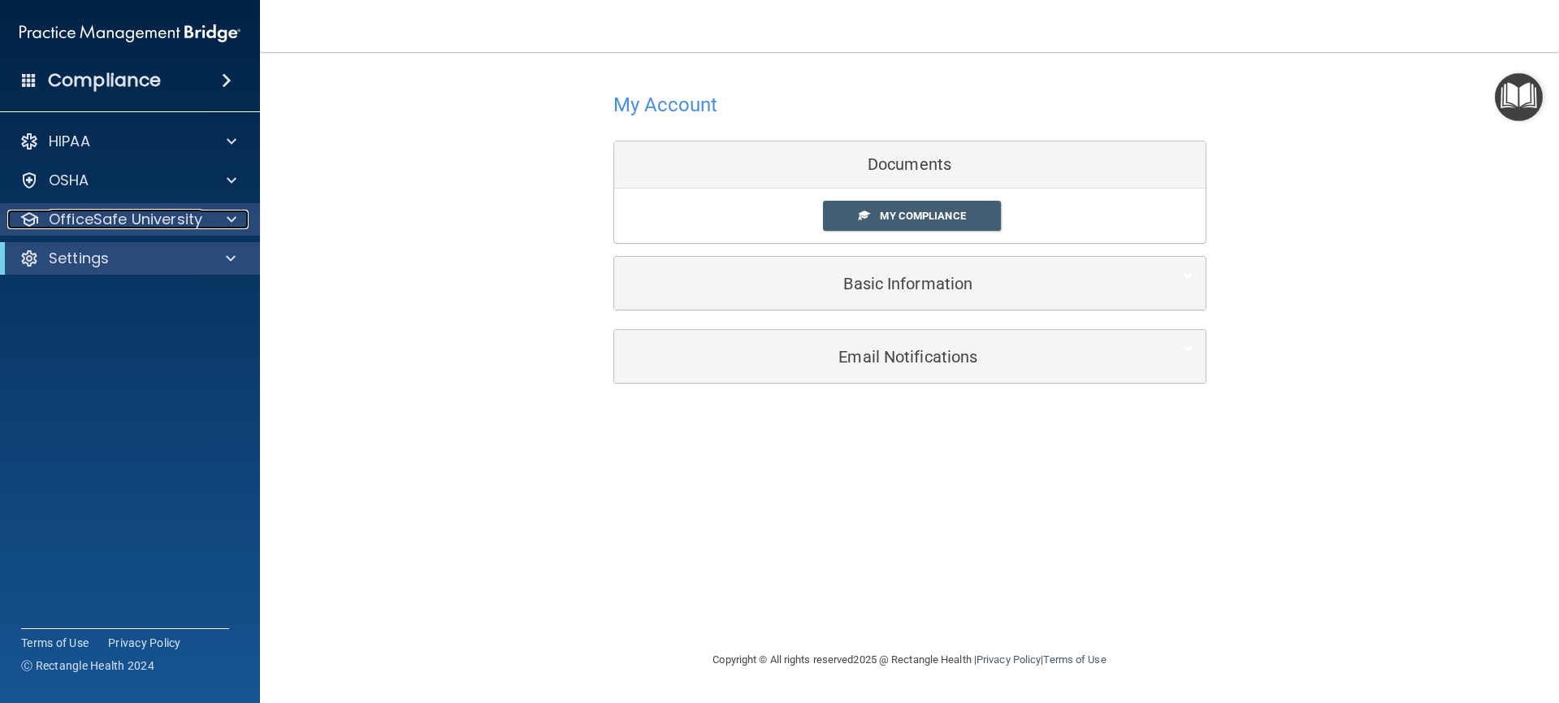
click at [223, 228] on div at bounding box center [229, 219] width 41 height 19
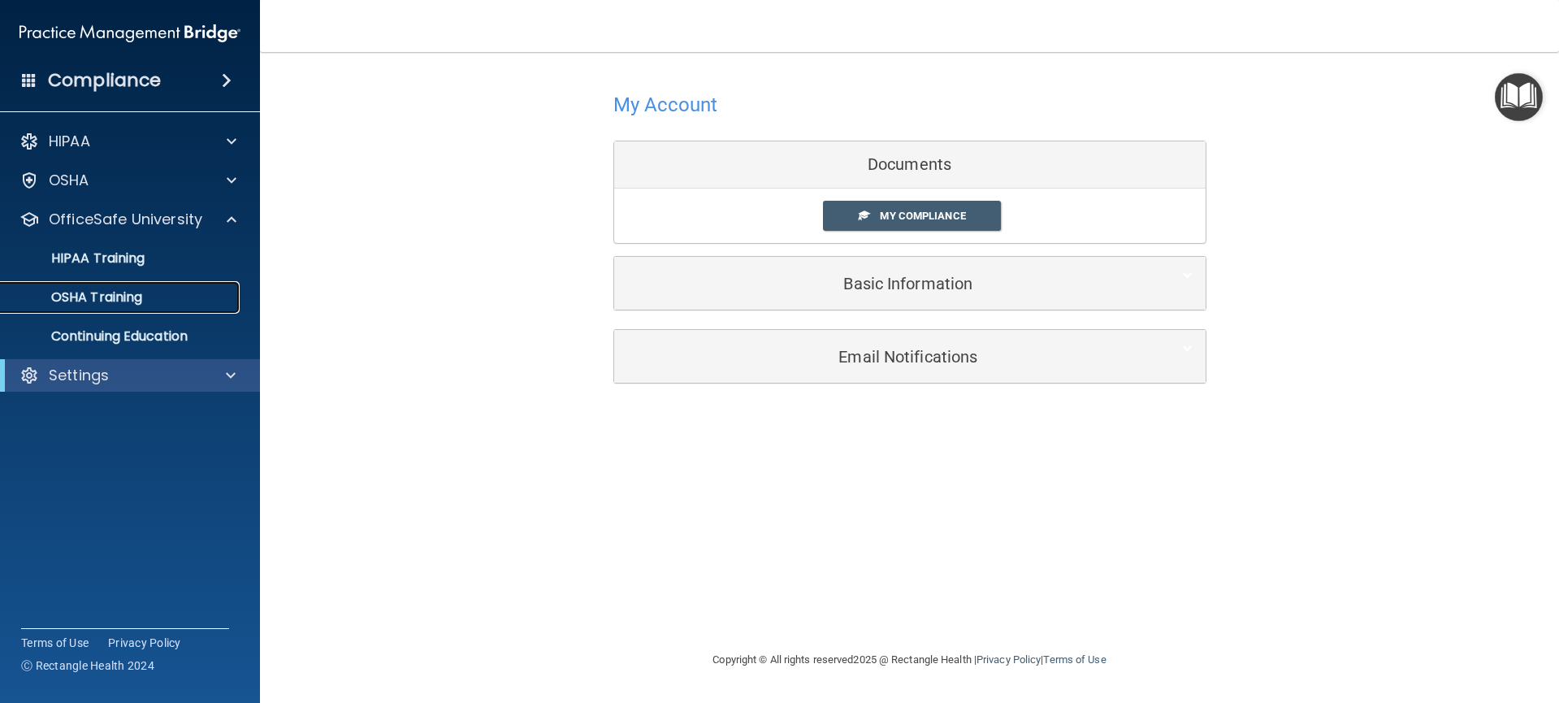
click at [166, 292] on div "OSHA Training" at bounding box center [122, 297] width 222 height 16
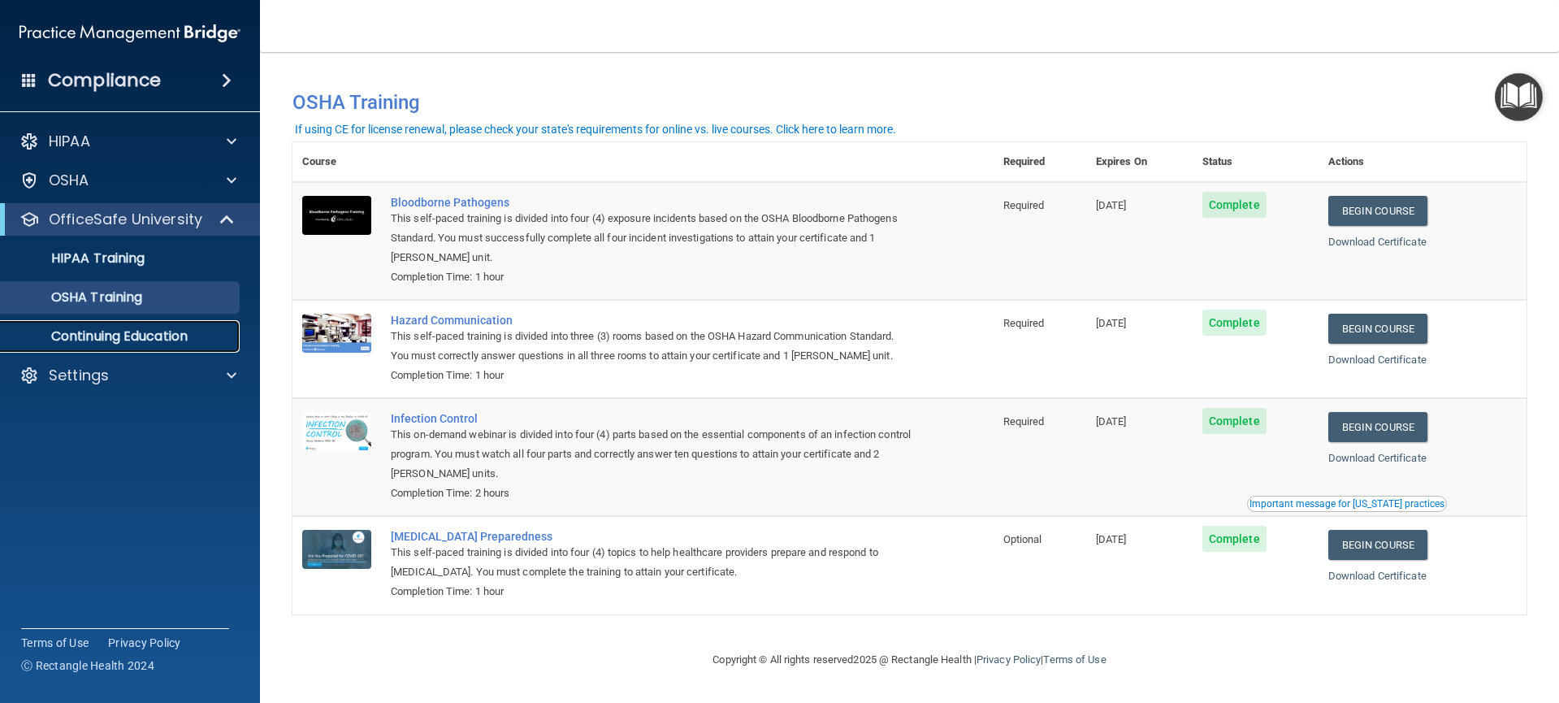
click at [105, 340] on p "Continuing Education" at bounding box center [122, 336] width 222 height 16
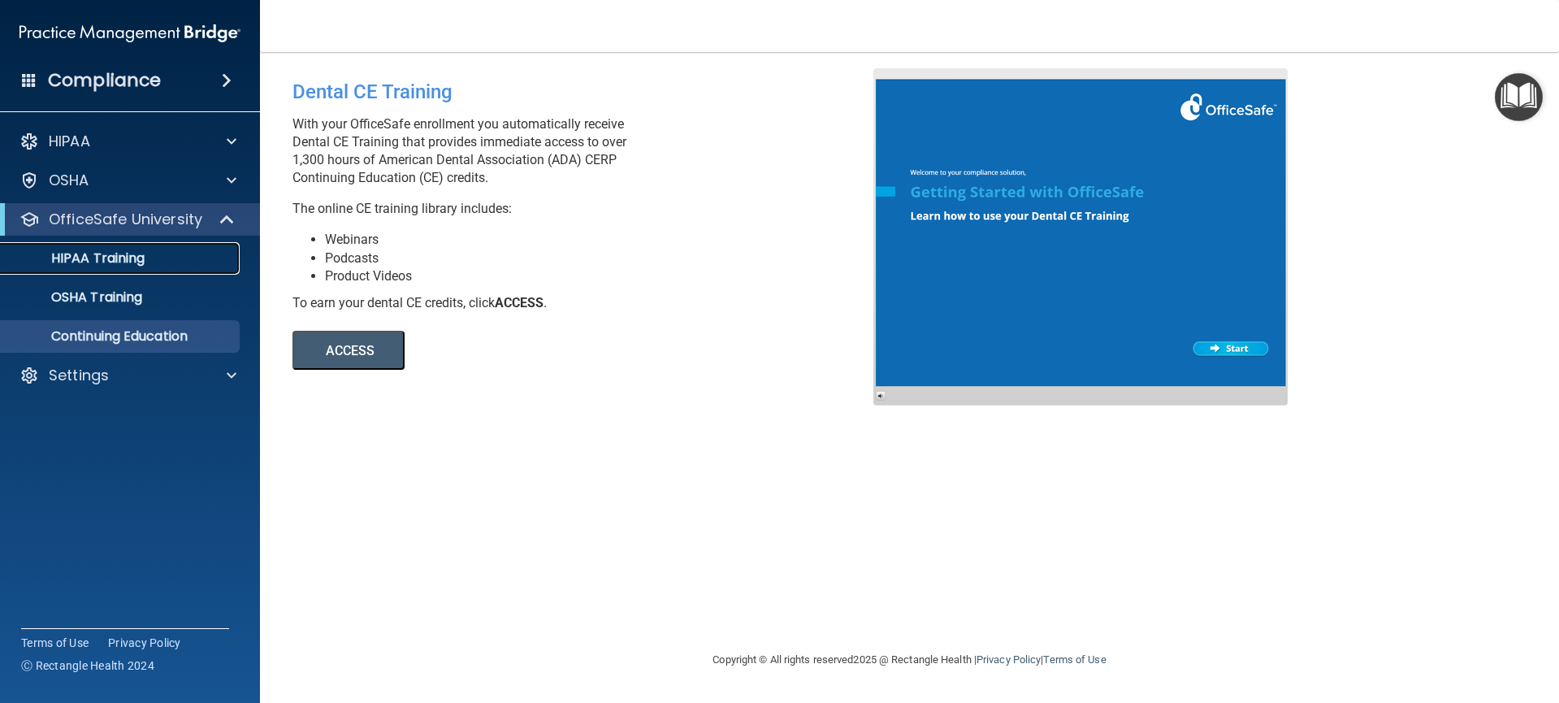
click at [156, 256] on div "HIPAA Training" at bounding box center [122, 258] width 222 height 16
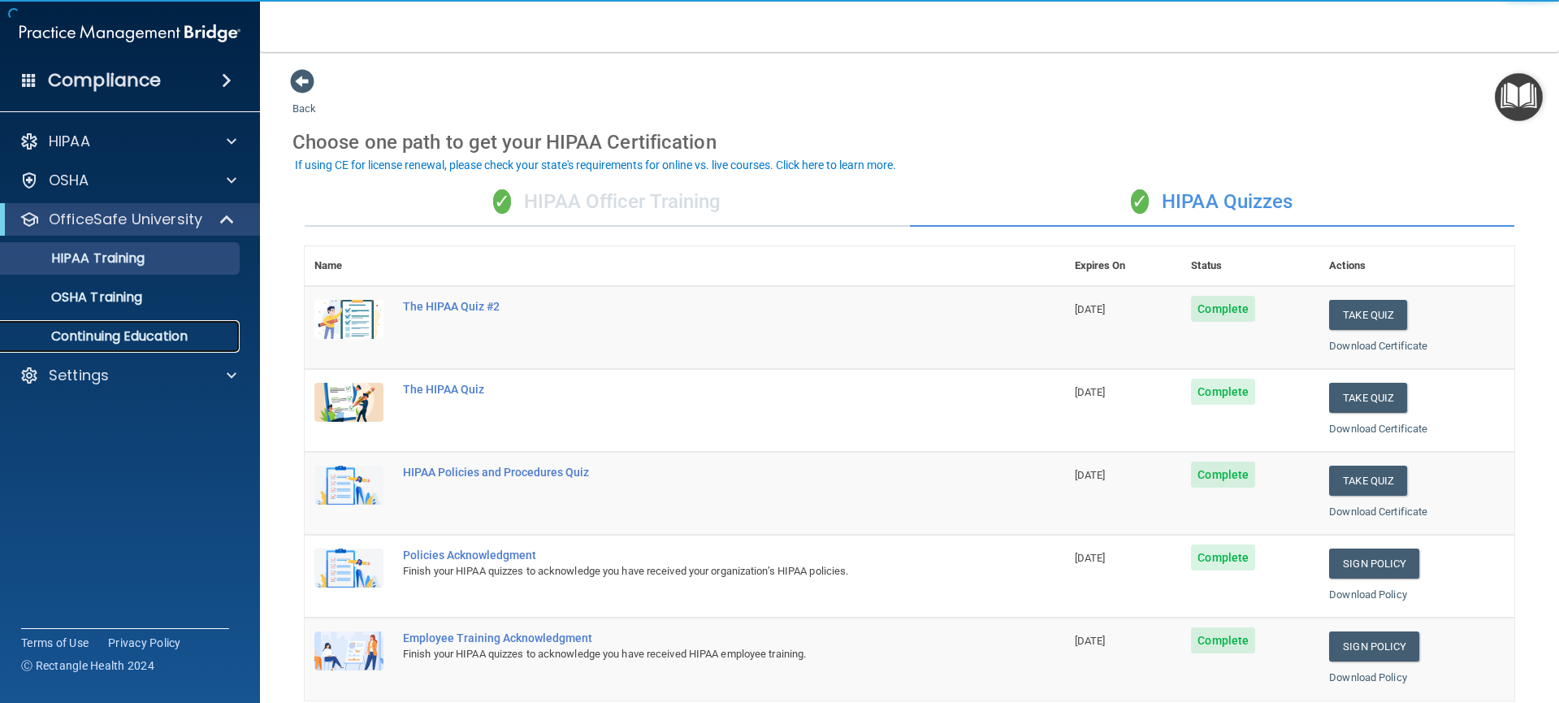
click at [127, 342] on p "Continuing Education" at bounding box center [122, 336] width 222 height 16
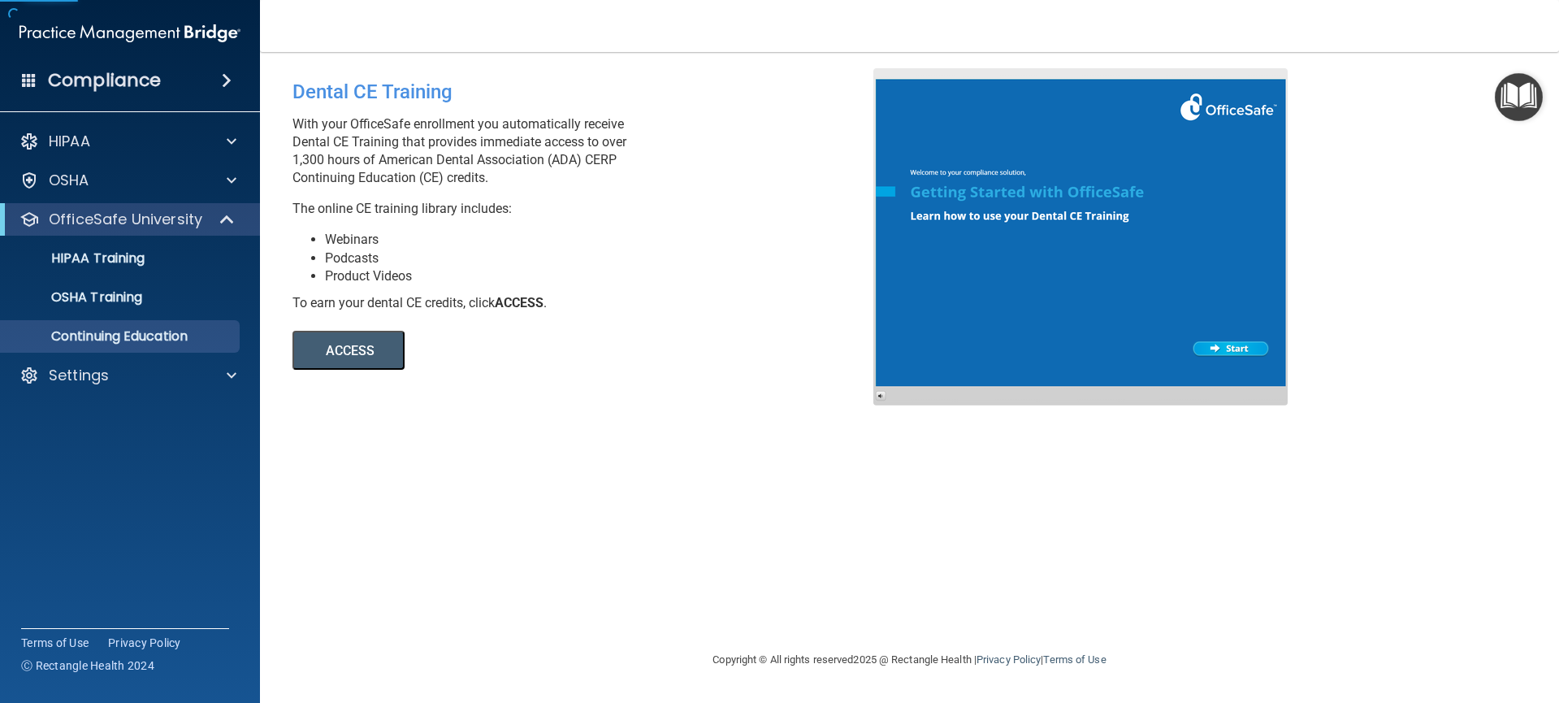
click at [345, 352] on button "ACCESS" at bounding box center [348, 350] width 112 height 39
click at [1522, 102] on img "Open Resource Center" at bounding box center [1518, 97] width 48 height 48
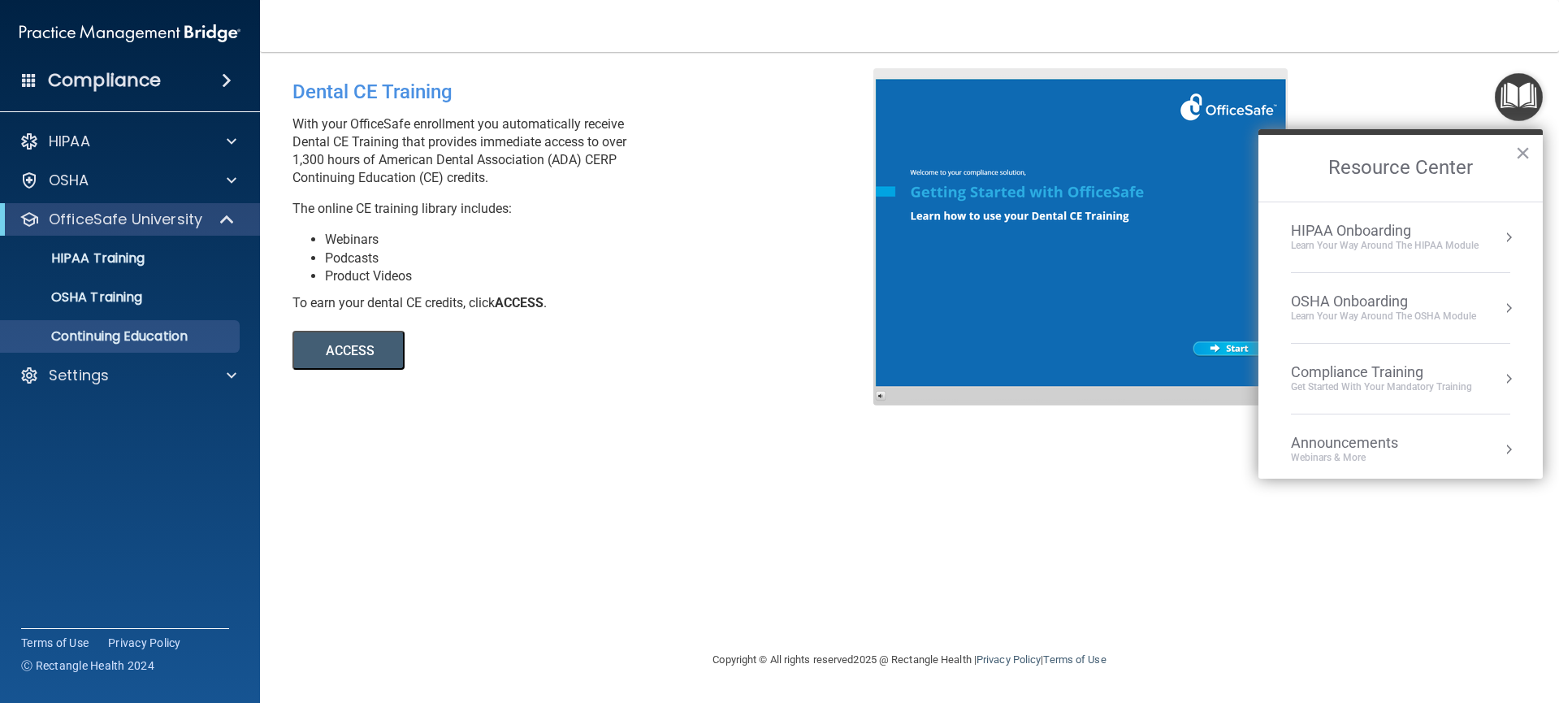
click at [1485, 234] on div "HIPAA Onboarding Learn Your Way around the HIPAA module" at bounding box center [1400, 237] width 219 height 31
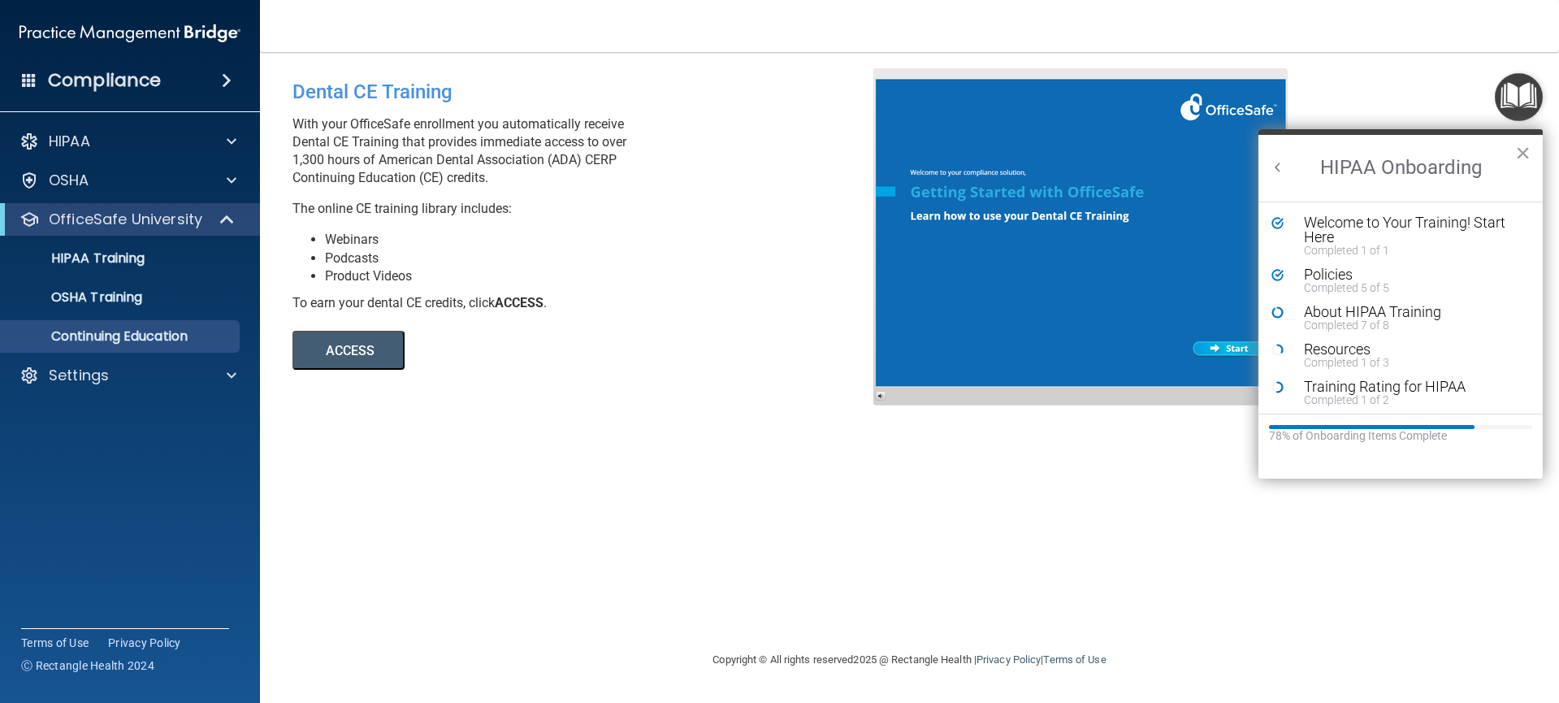
click at [1282, 171] on button "Back to Resource Center Home" at bounding box center [1277, 167] width 16 height 16
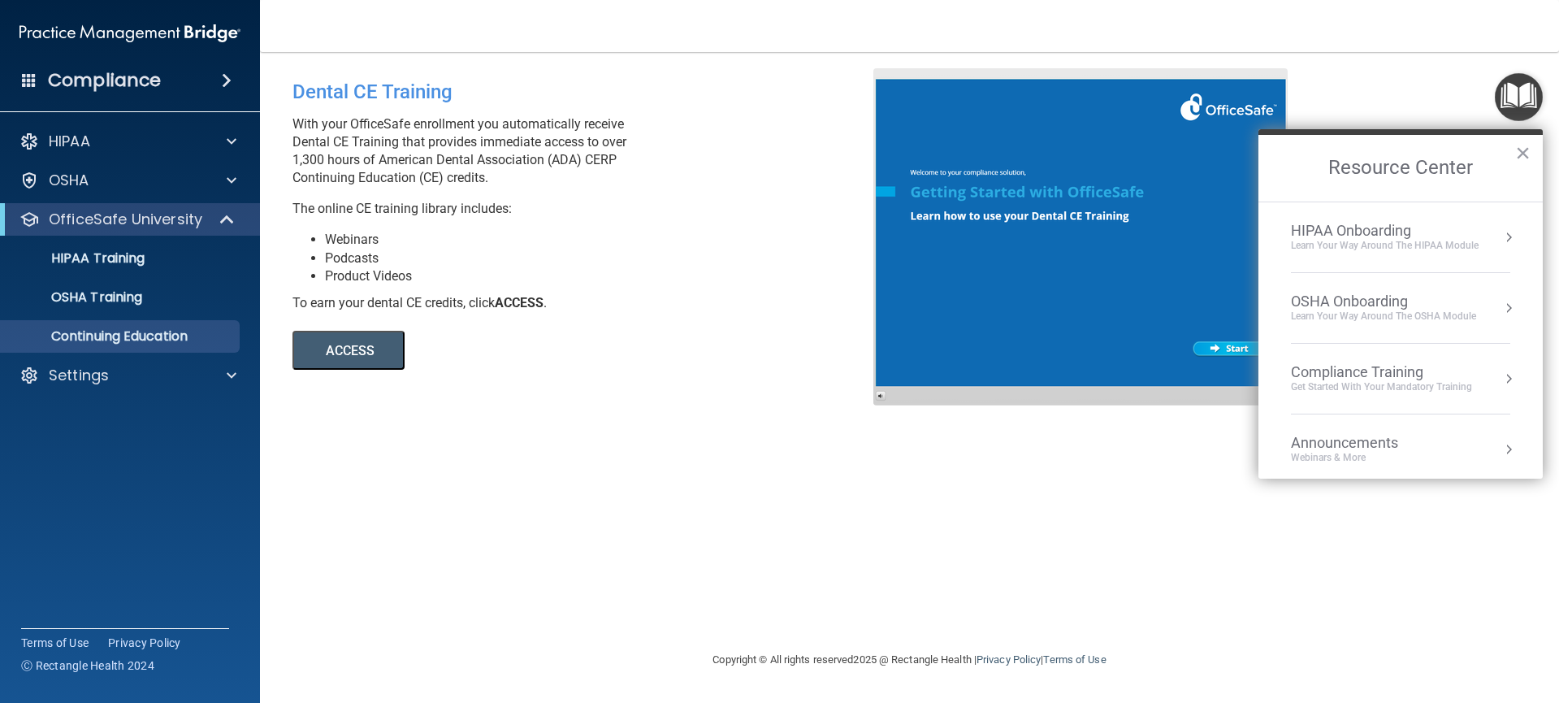
click at [1404, 313] on div "Learn your way around the OSHA module" at bounding box center [1383, 316] width 185 height 14
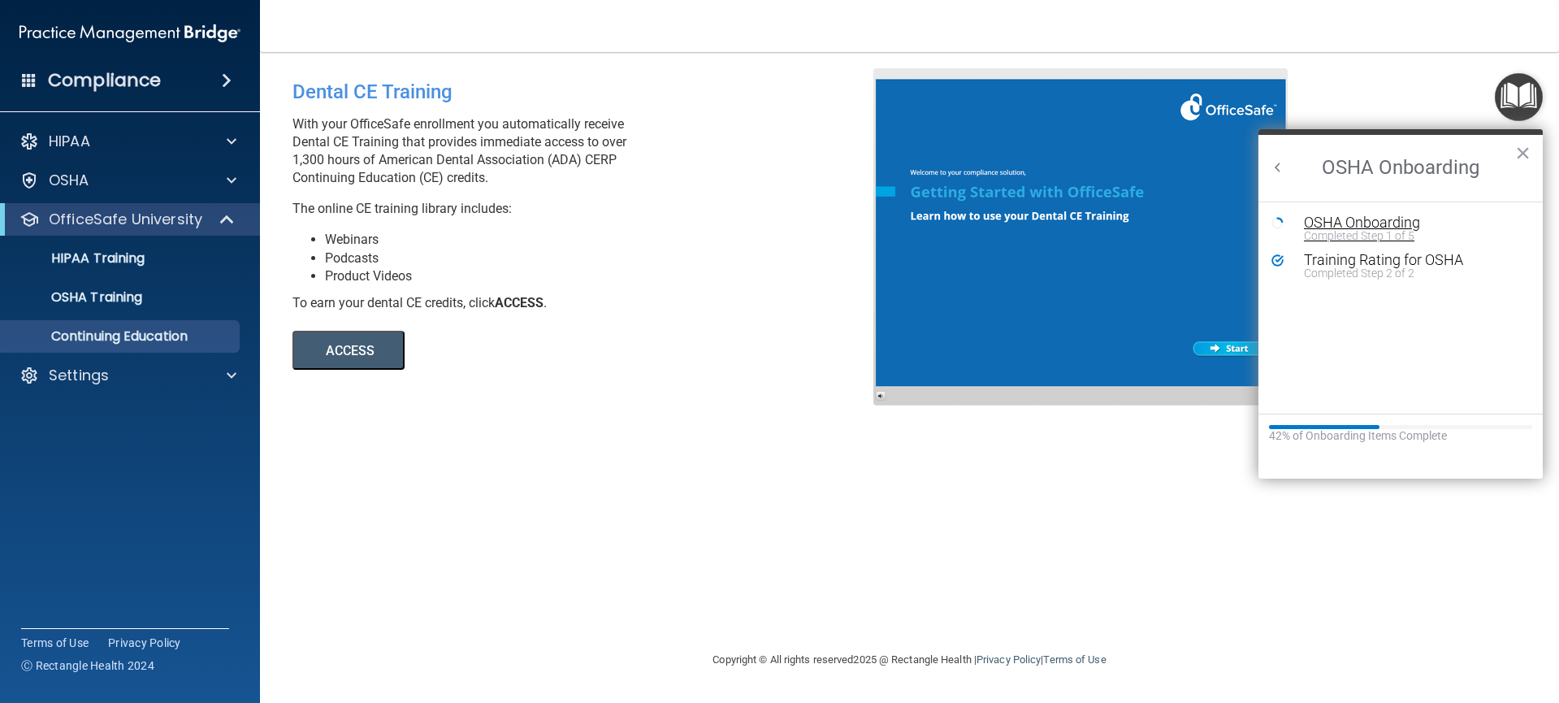
click at [1379, 225] on div "OSHA Onboarding" at bounding box center [1413, 222] width 218 height 15
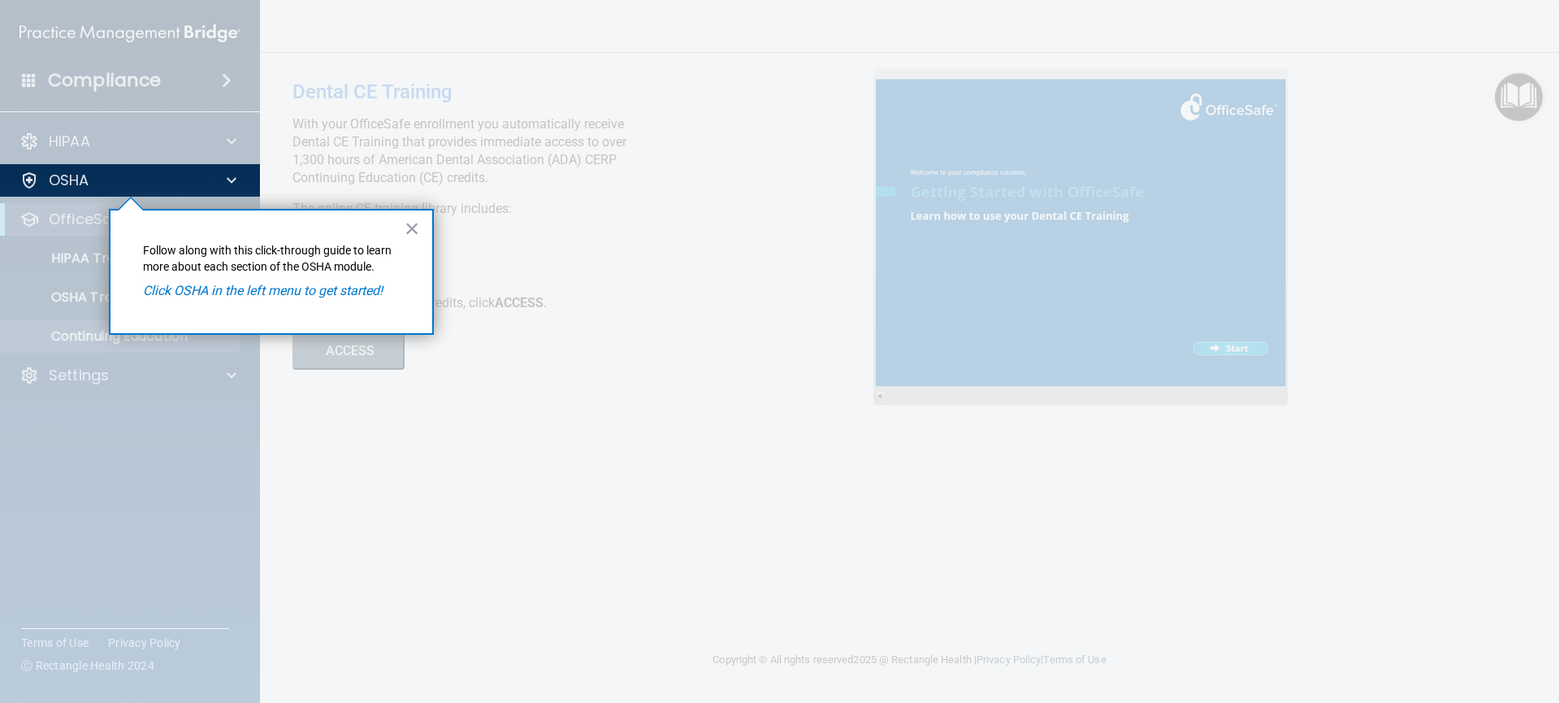
click at [214, 288] on em "Click OSHA in the left menu to get started!" at bounding box center [263, 290] width 240 height 15
click at [93, 186] on div "OSHA" at bounding box center [107, 180] width 201 height 19
click at [160, 296] on em "Click OSHA in the left menu to get started!" at bounding box center [263, 290] width 240 height 15
click at [80, 257] on div at bounding box center [130, 450] width 261 height 506
drag, startPoint x: 73, startPoint y: 257, endPoint x: 200, endPoint y: 238, distance: 128.1
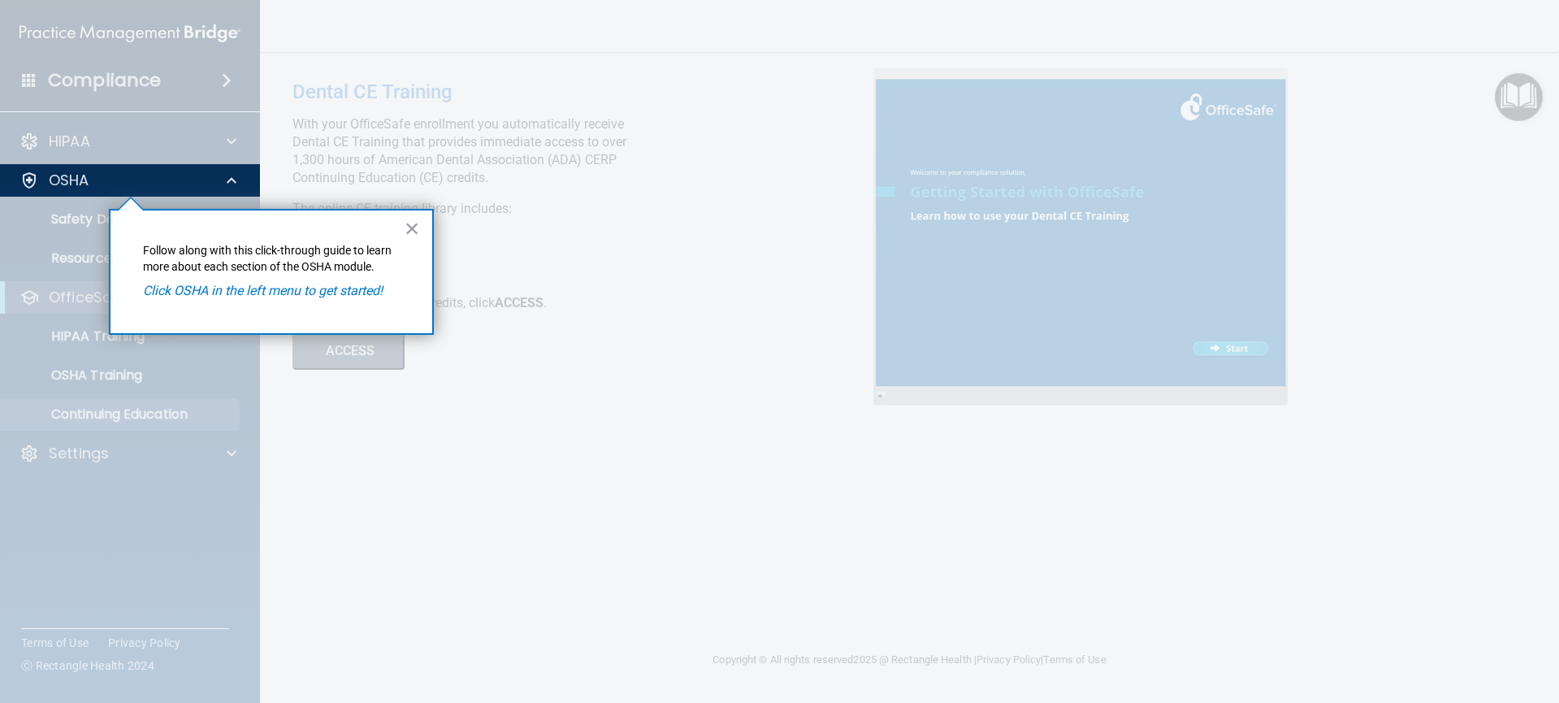
click at [87, 250] on div at bounding box center [130, 450] width 261 height 506
click at [414, 227] on button "×" at bounding box center [411, 228] width 15 height 26
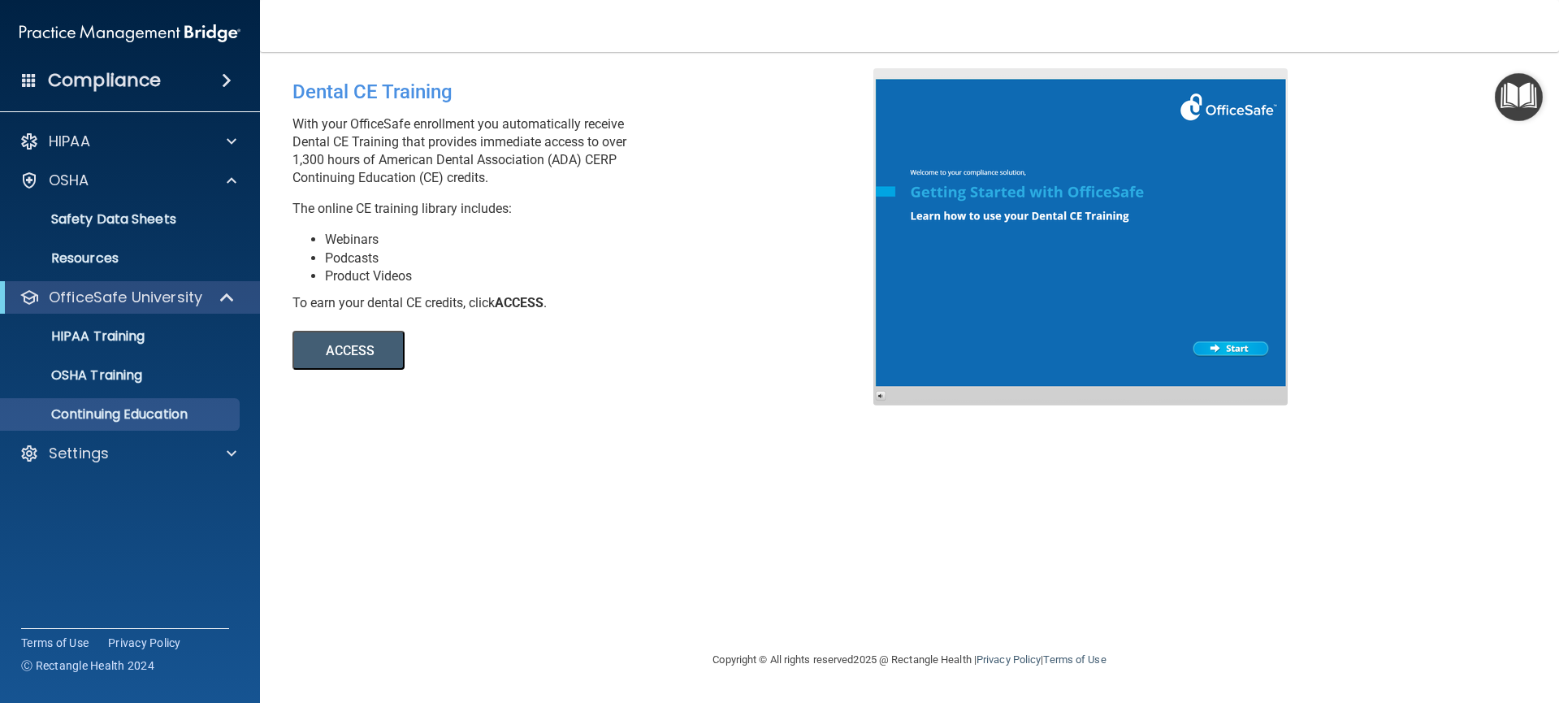
click at [1503, 102] on img "Open Resource Center" at bounding box center [1518, 97] width 48 height 48
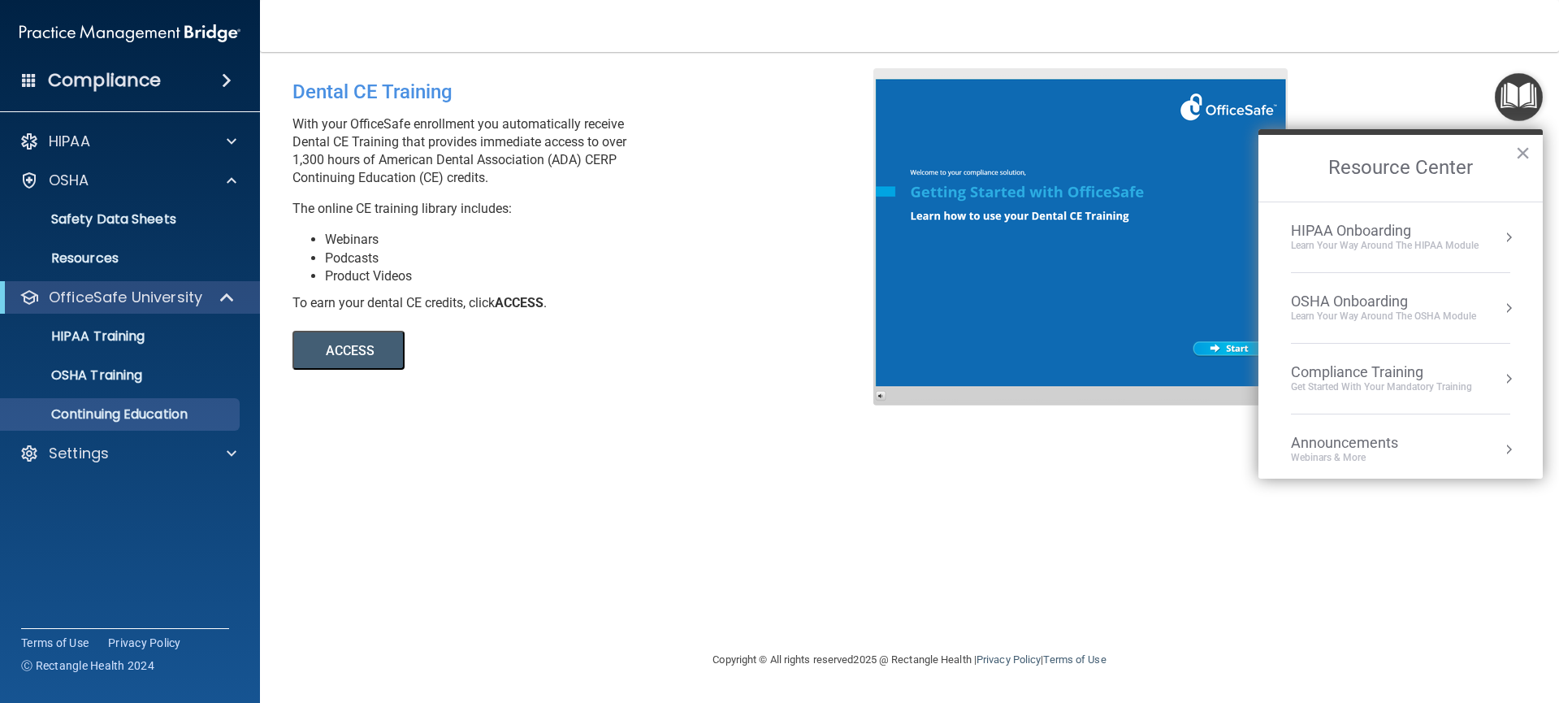
click at [1422, 301] on div "OSHA Onboarding" at bounding box center [1383, 301] width 185 height 18
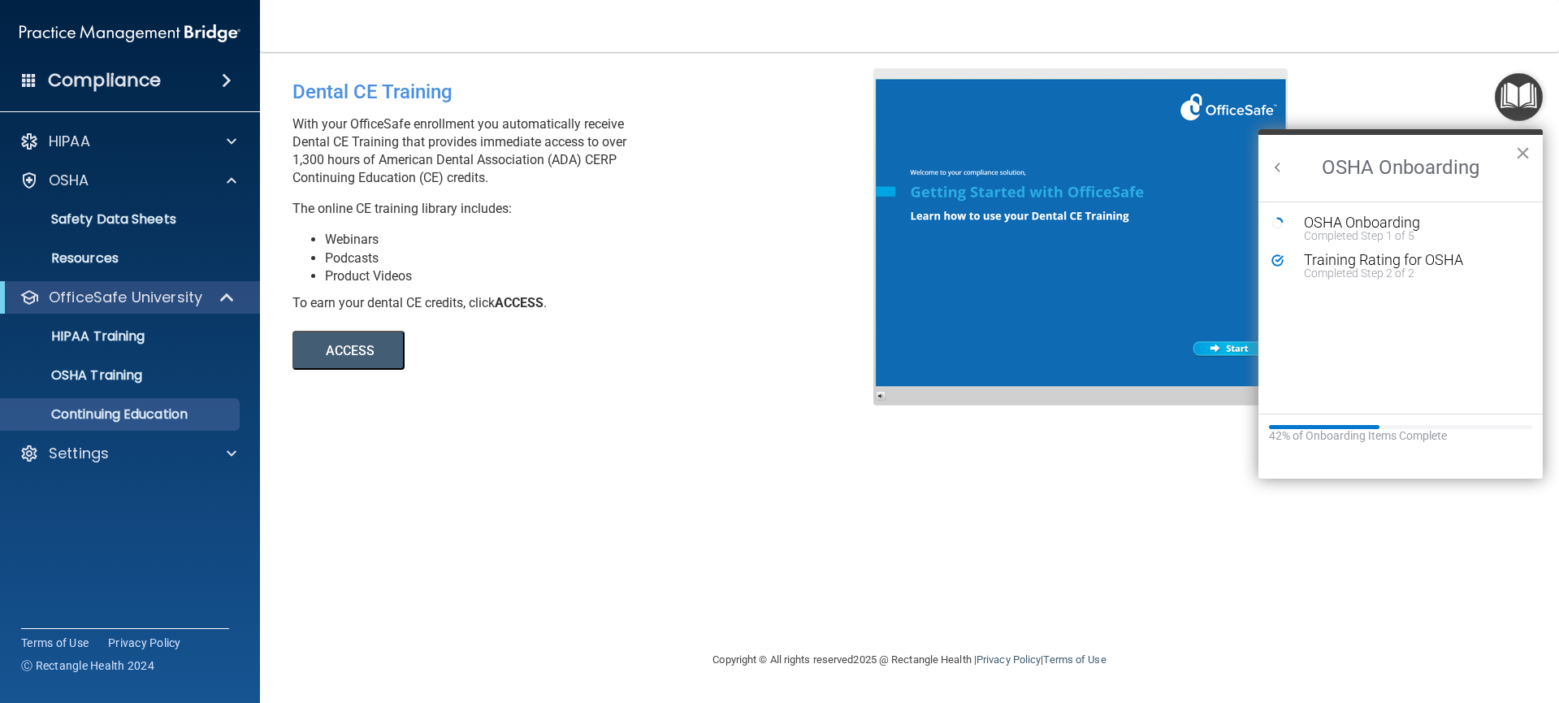
click at [1521, 152] on button "×" at bounding box center [1522, 153] width 15 height 26
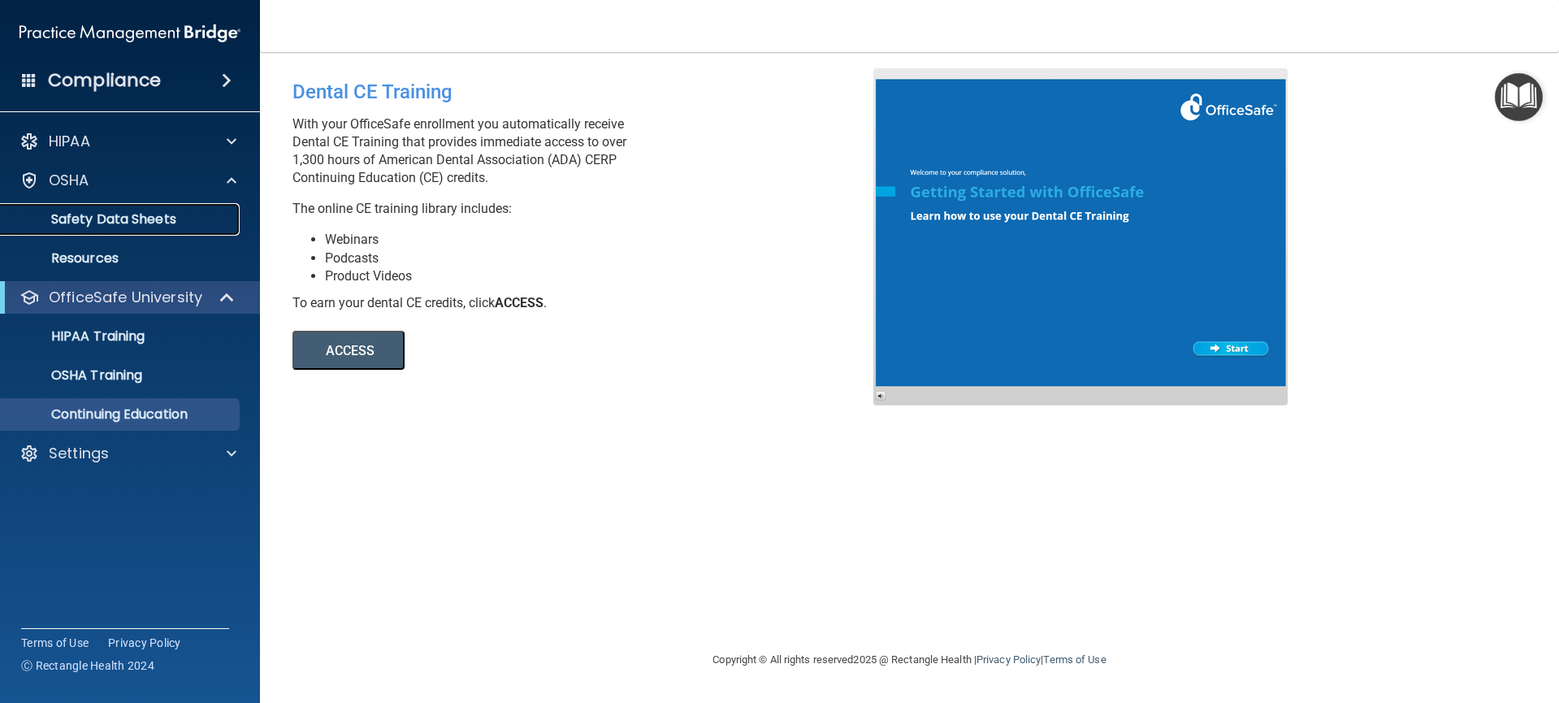
click at [170, 223] on p "Safety Data Sheets" at bounding box center [122, 219] width 222 height 16
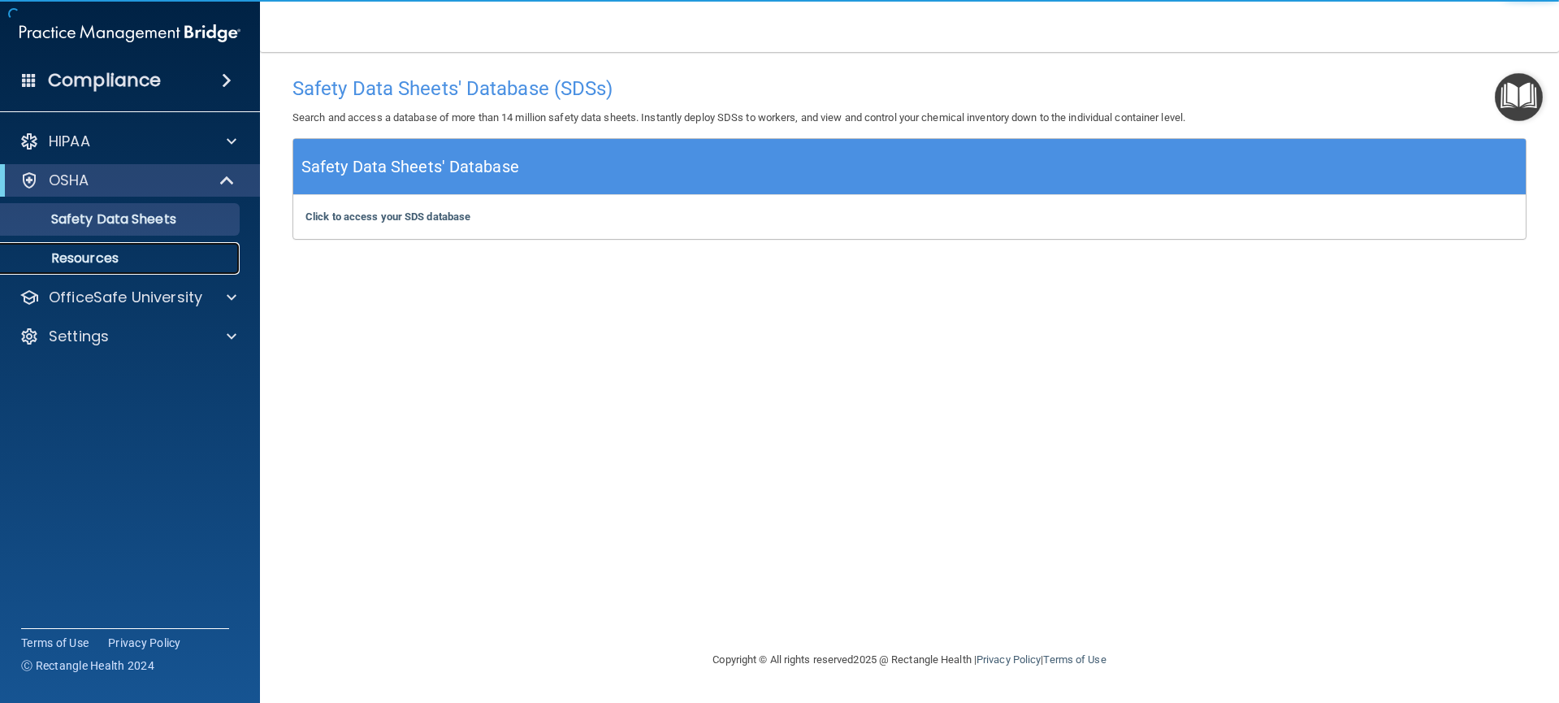
click at [102, 262] on p "Resources" at bounding box center [122, 258] width 222 height 16
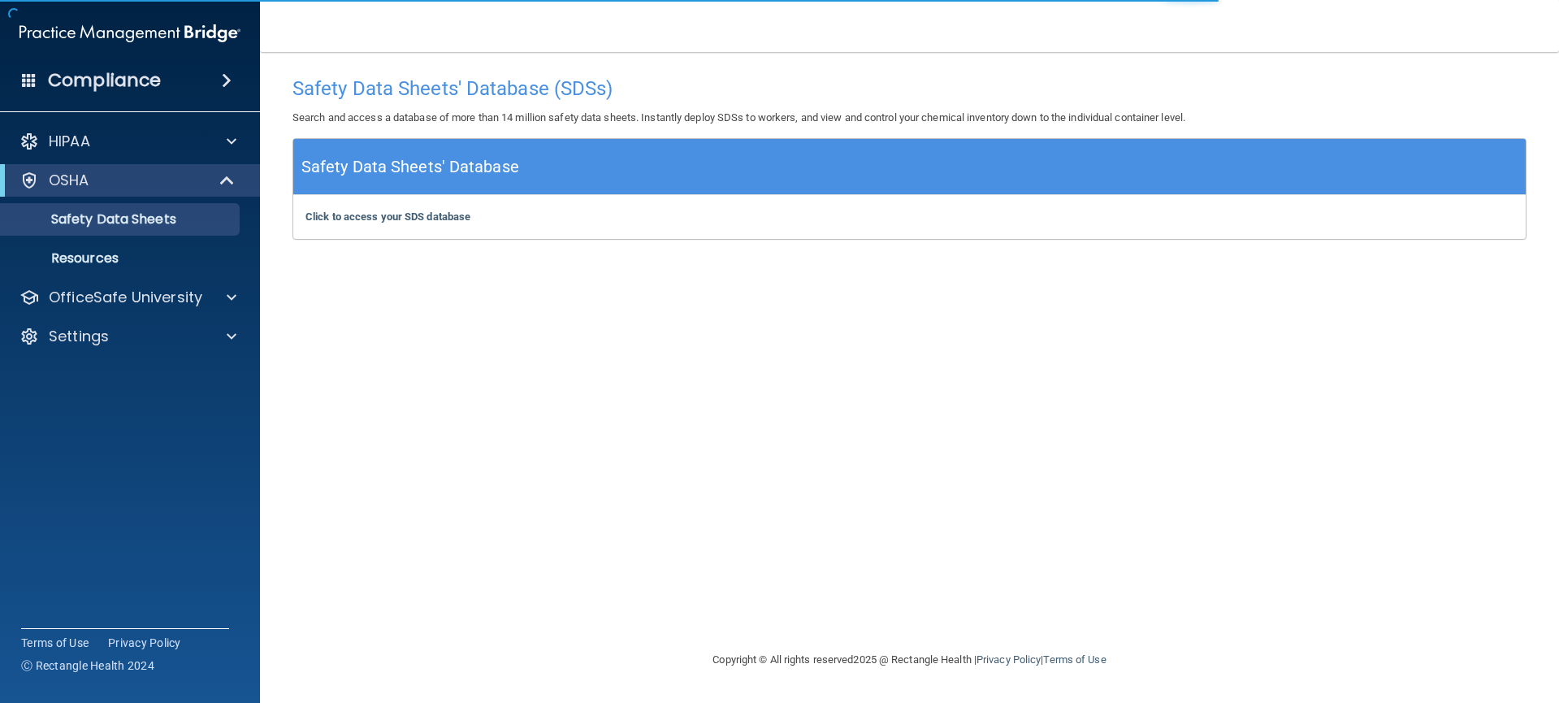
click at [222, 83] on span at bounding box center [227, 80] width 10 height 19
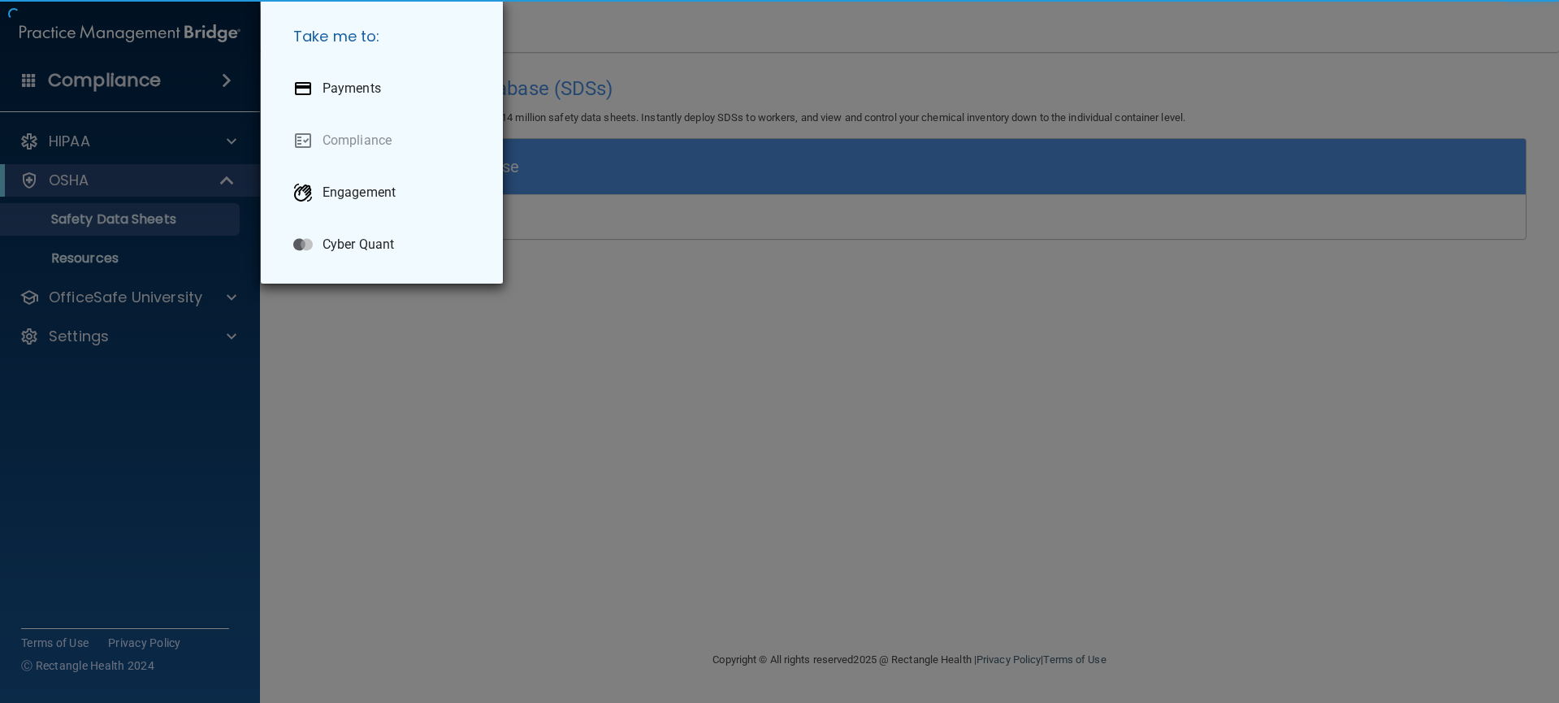
click at [120, 280] on div "Take me to: Payments Compliance Engagement Cyber Quant" at bounding box center [779, 351] width 1559 height 703
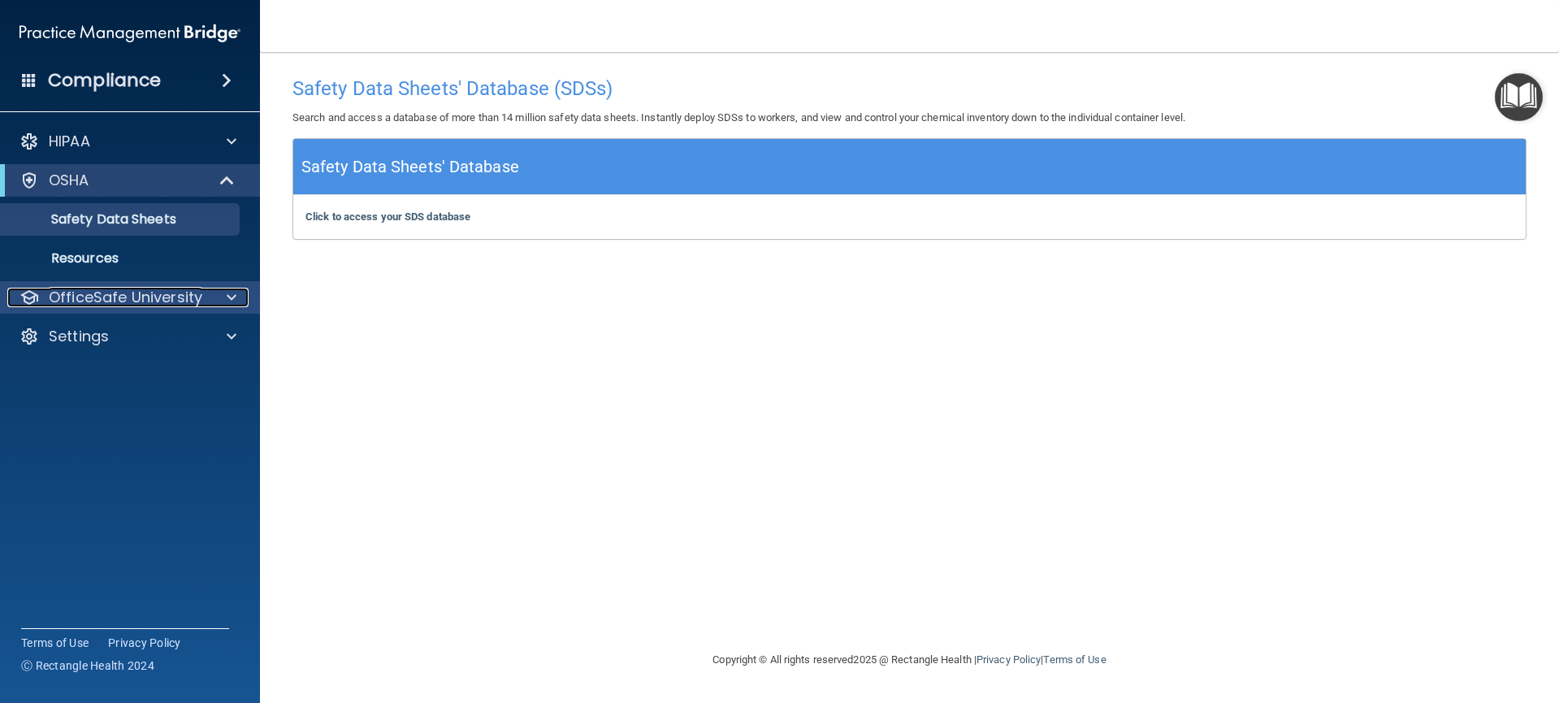
click at [132, 301] on p "OfficeSafe University" at bounding box center [126, 297] width 154 height 19
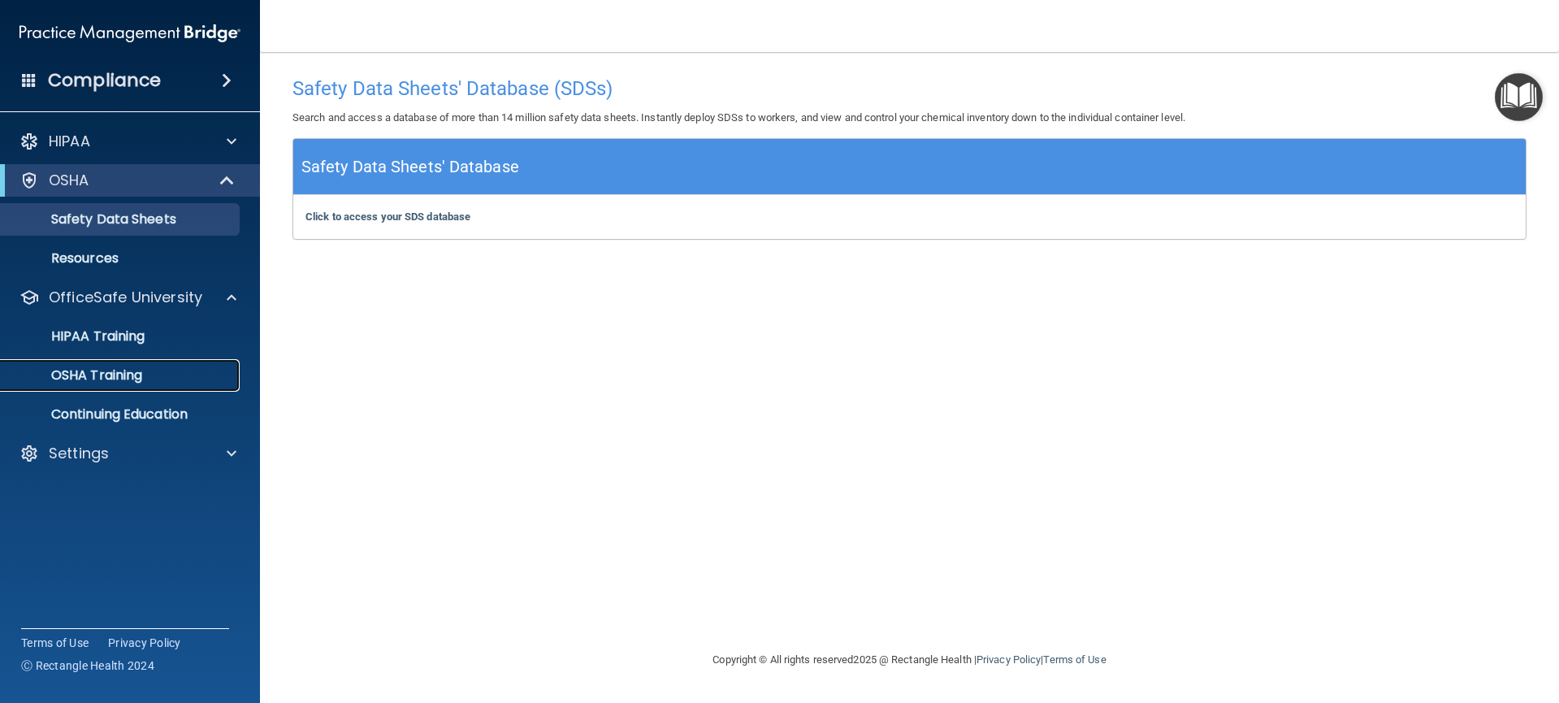
click at [128, 375] on p "OSHA Training" at bounding box center [77, 375] width 132 height 16
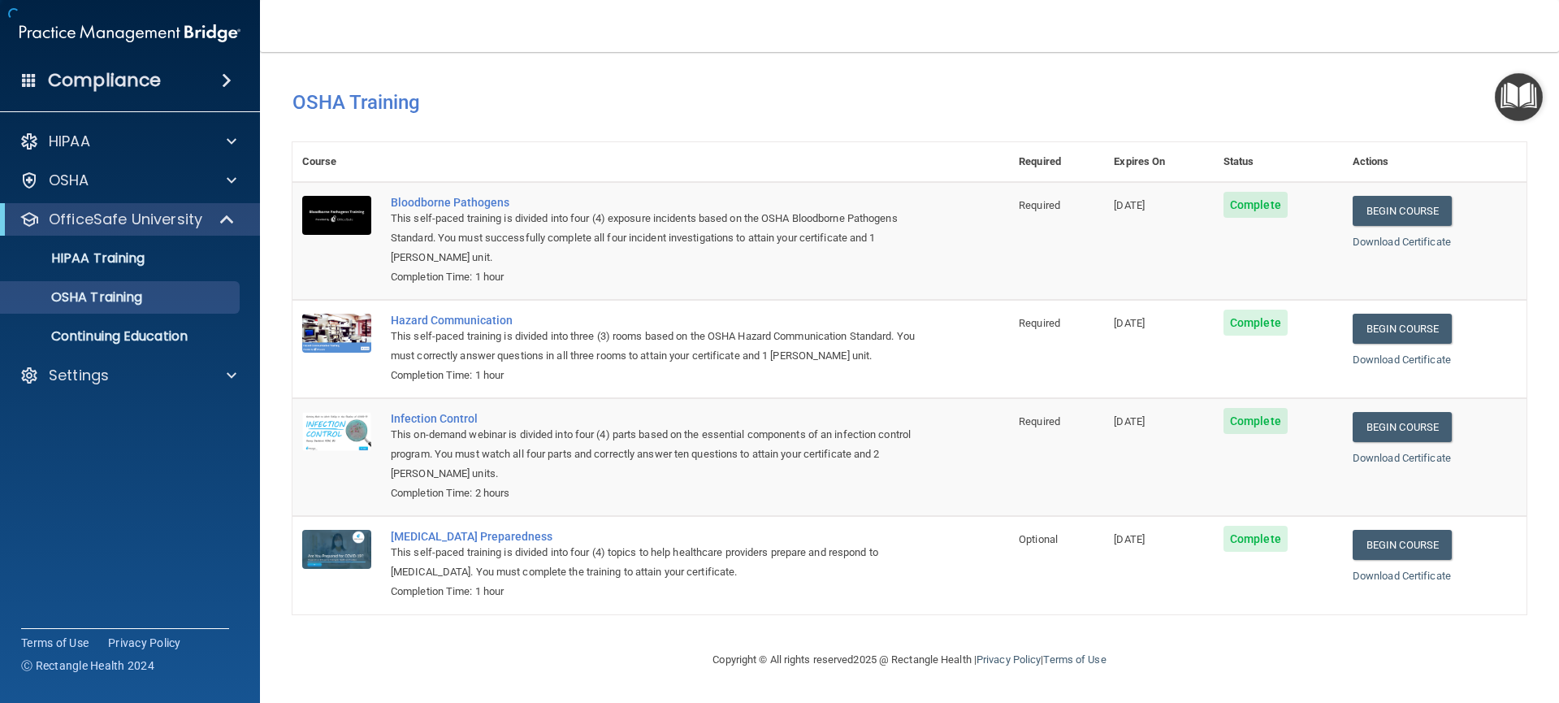
click at [1508, 99] on img "Open Resource Center" at bounding box center [1518, 97] width 48 height 48
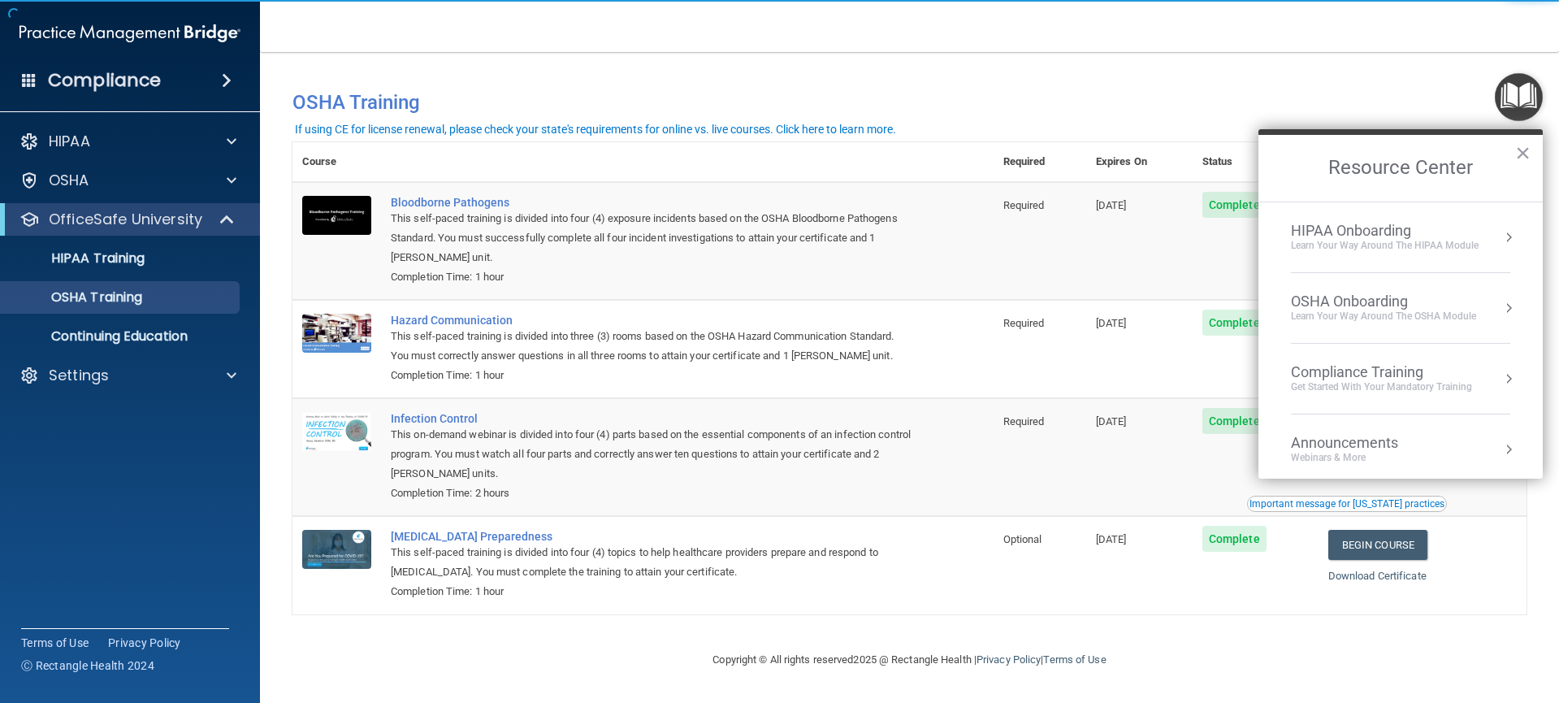
click at [1473, 300] on div "OSHA Onboarding" at bounding box center [1383, 301] width 185 height 18
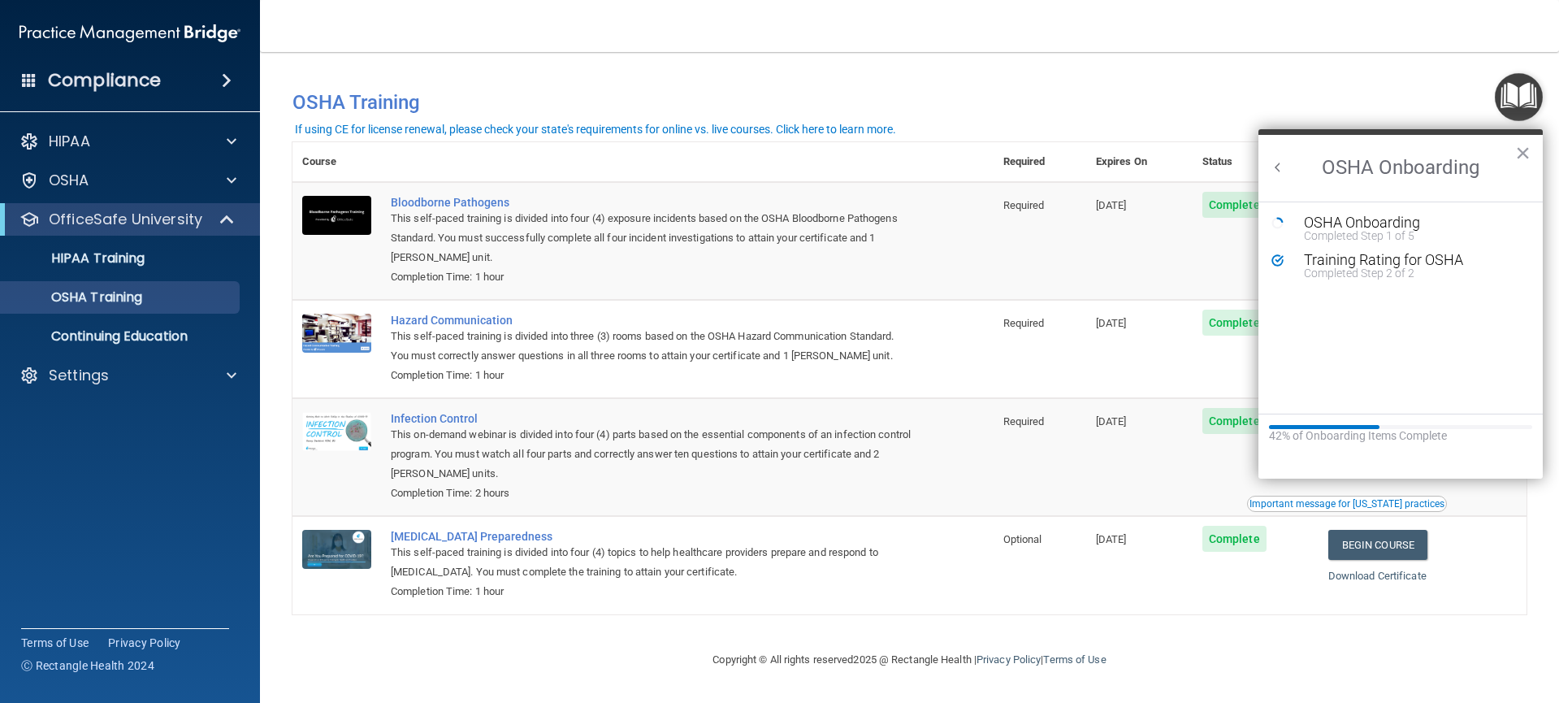
click at [1273, 169] on button "Back to Resource Center Home" at bounding box center [1277, 167] width 16 height 16
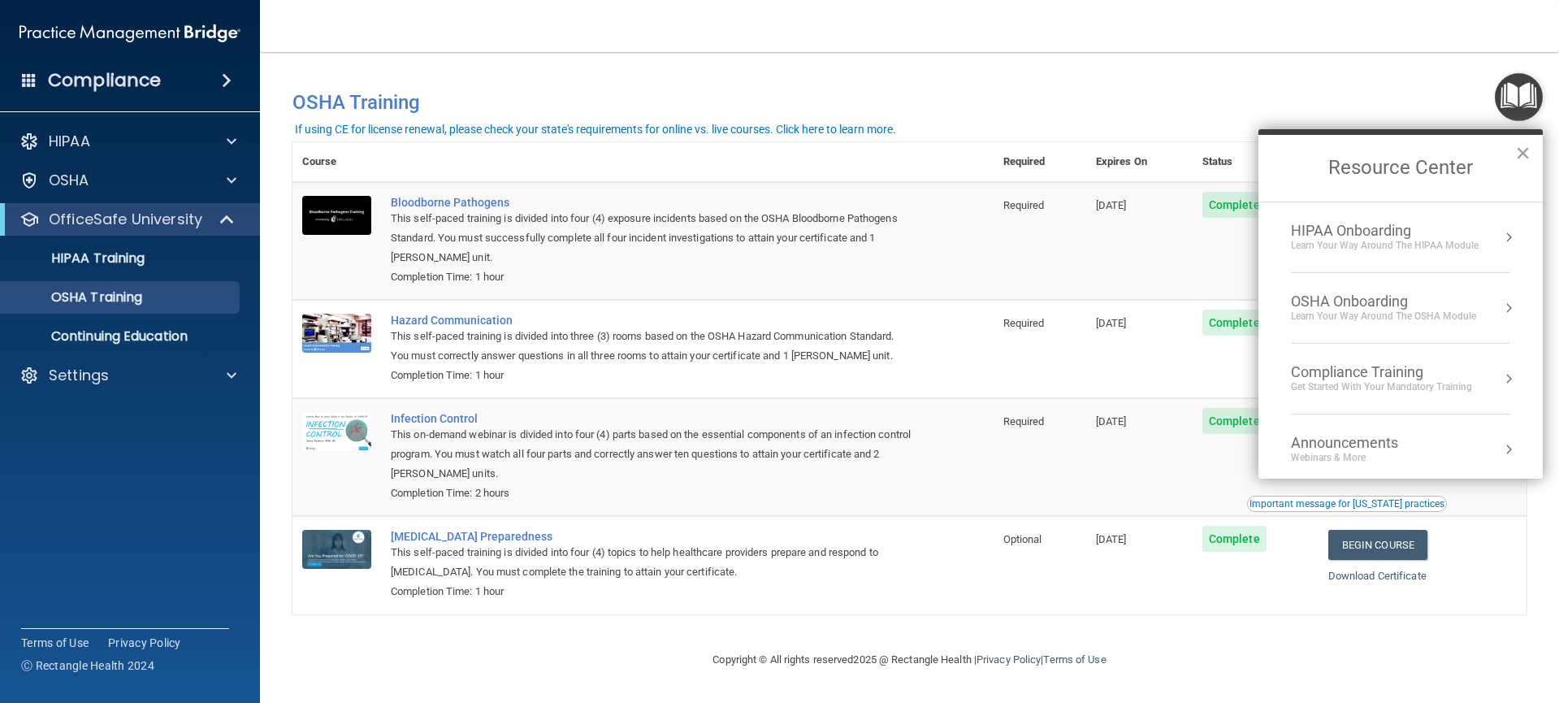
click at [1506, 309] on ol "HIPAA Onboarding Learn Your Way around the HIPAA module OSHA Onboarding Learn y…" at bounding box center [1400, 339] width 284 height 277
click at [1500, 307] on button "Resource Center" at bounding box center [1508, 308] width 16 height 16
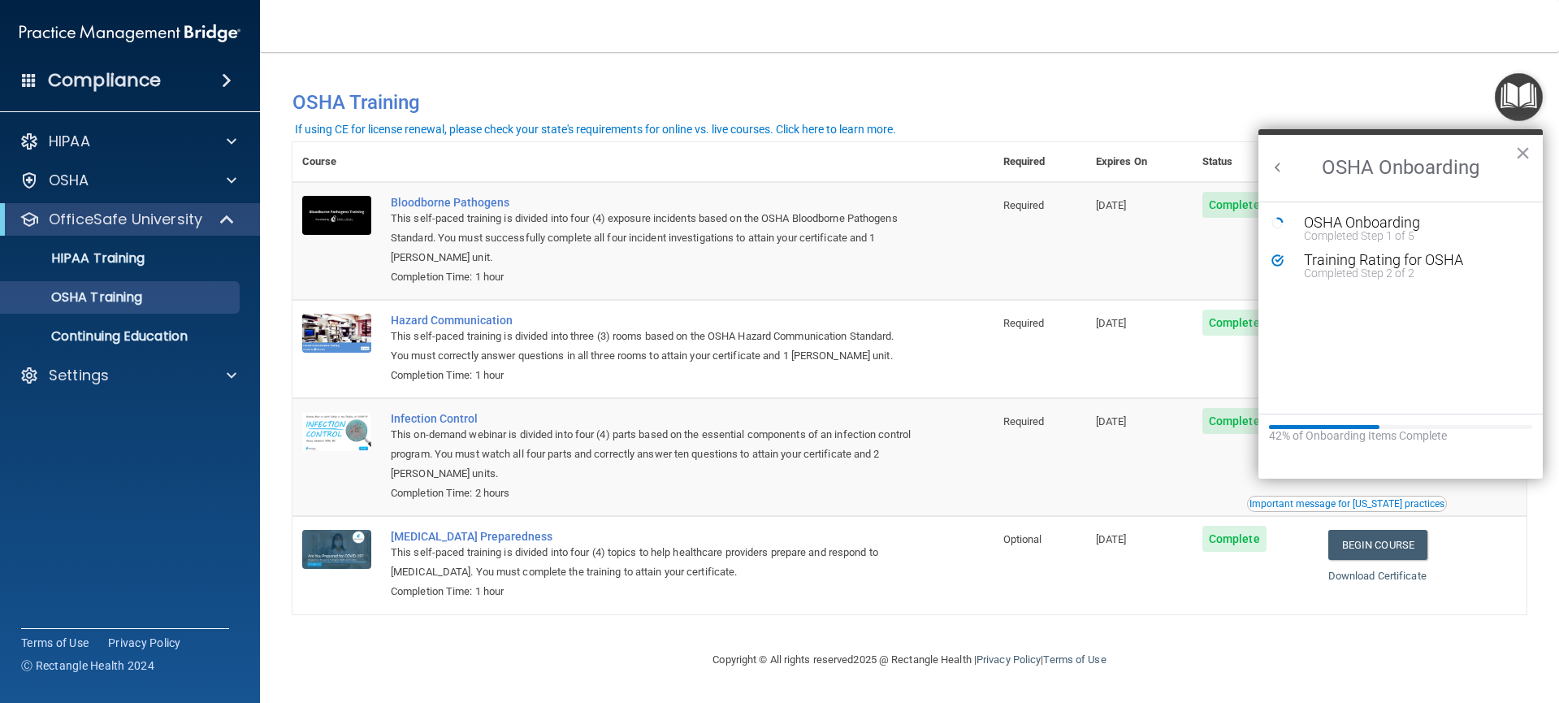
click at [1279, 166] on button "Back to Resource Center Home" at bounding box center [1277, 167] width 16 height 16
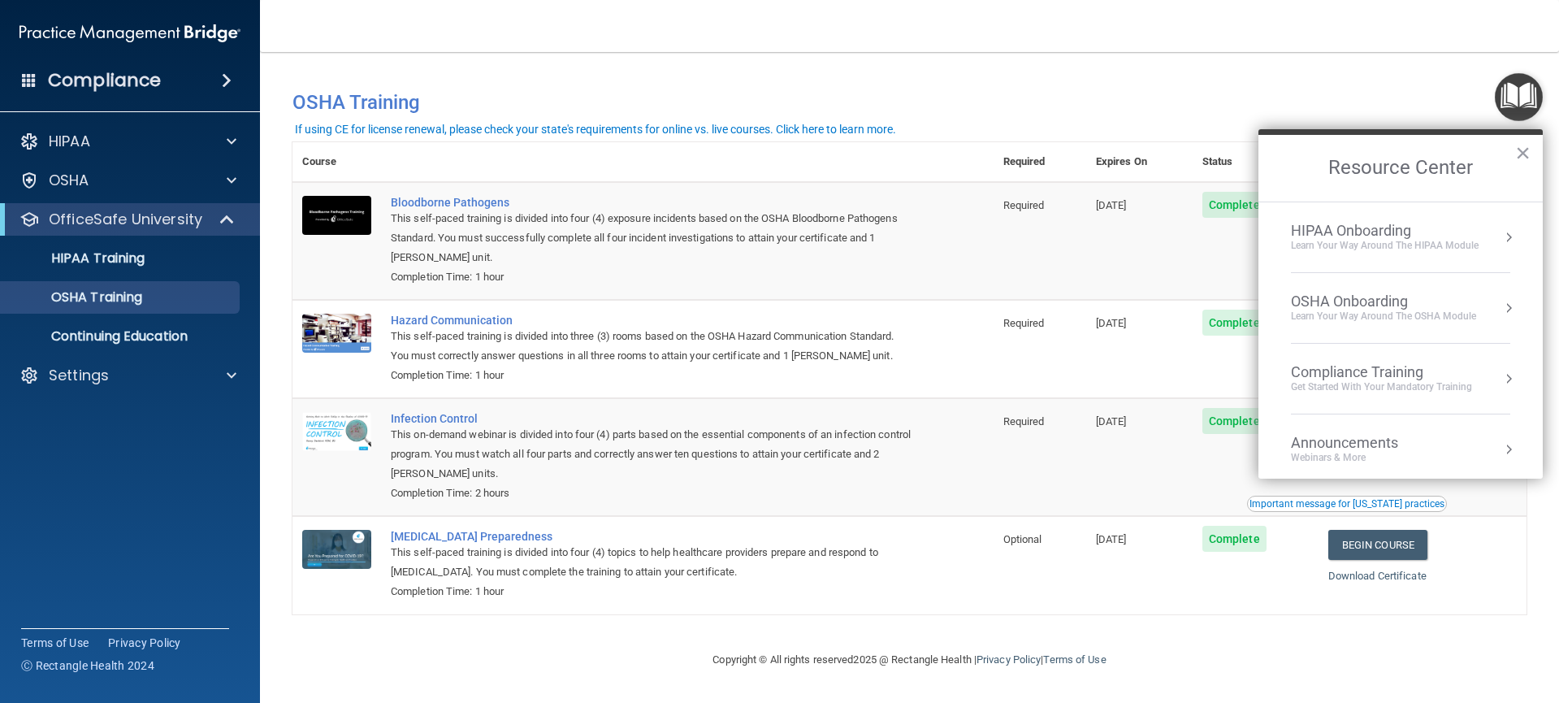
click at [1347, 242] on div "Learn Your Way around the HIPAA module" at bounding box center [1385, 246] width 188 height 14
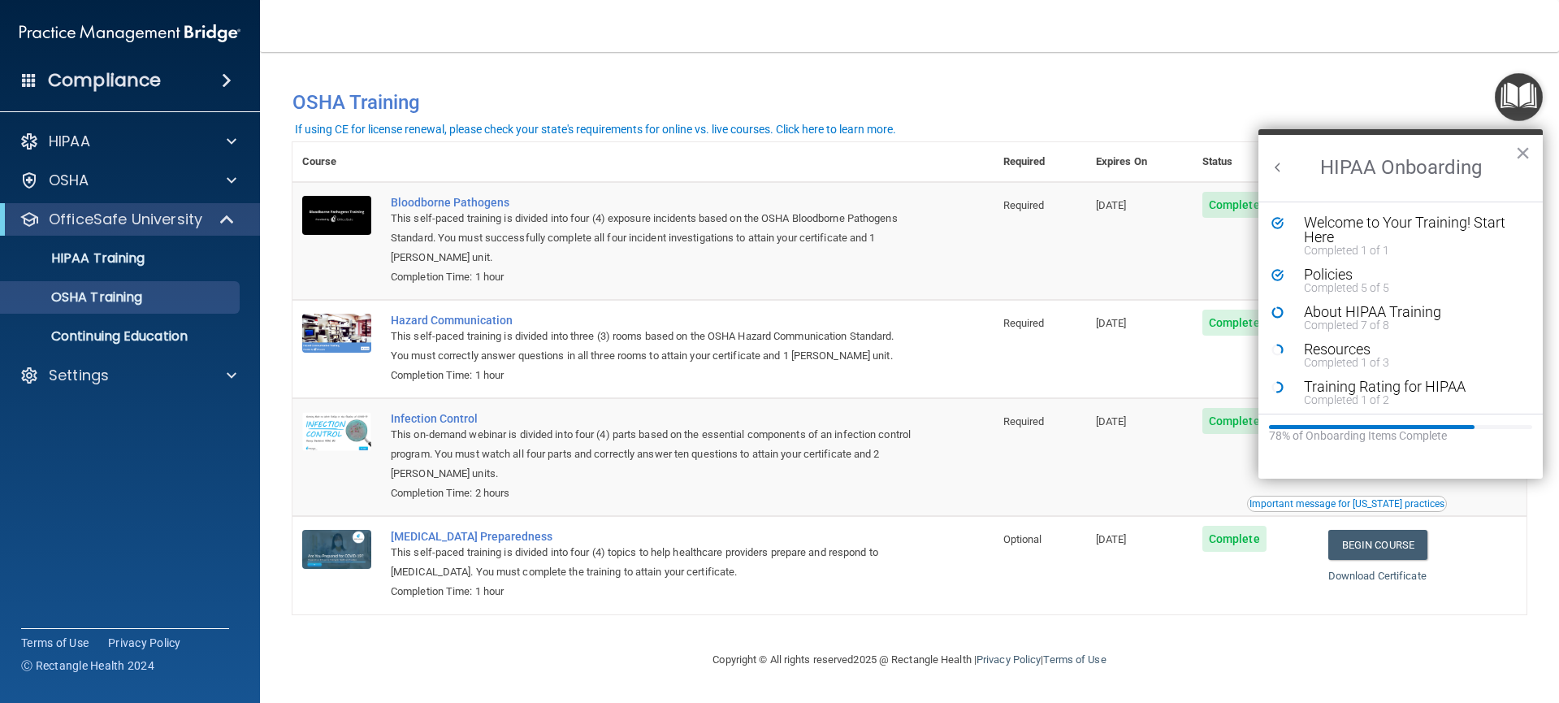
click at [1276, 166] on button "Back to Resource Center Home" at bounding box center [1277, 167] width 16 height 16
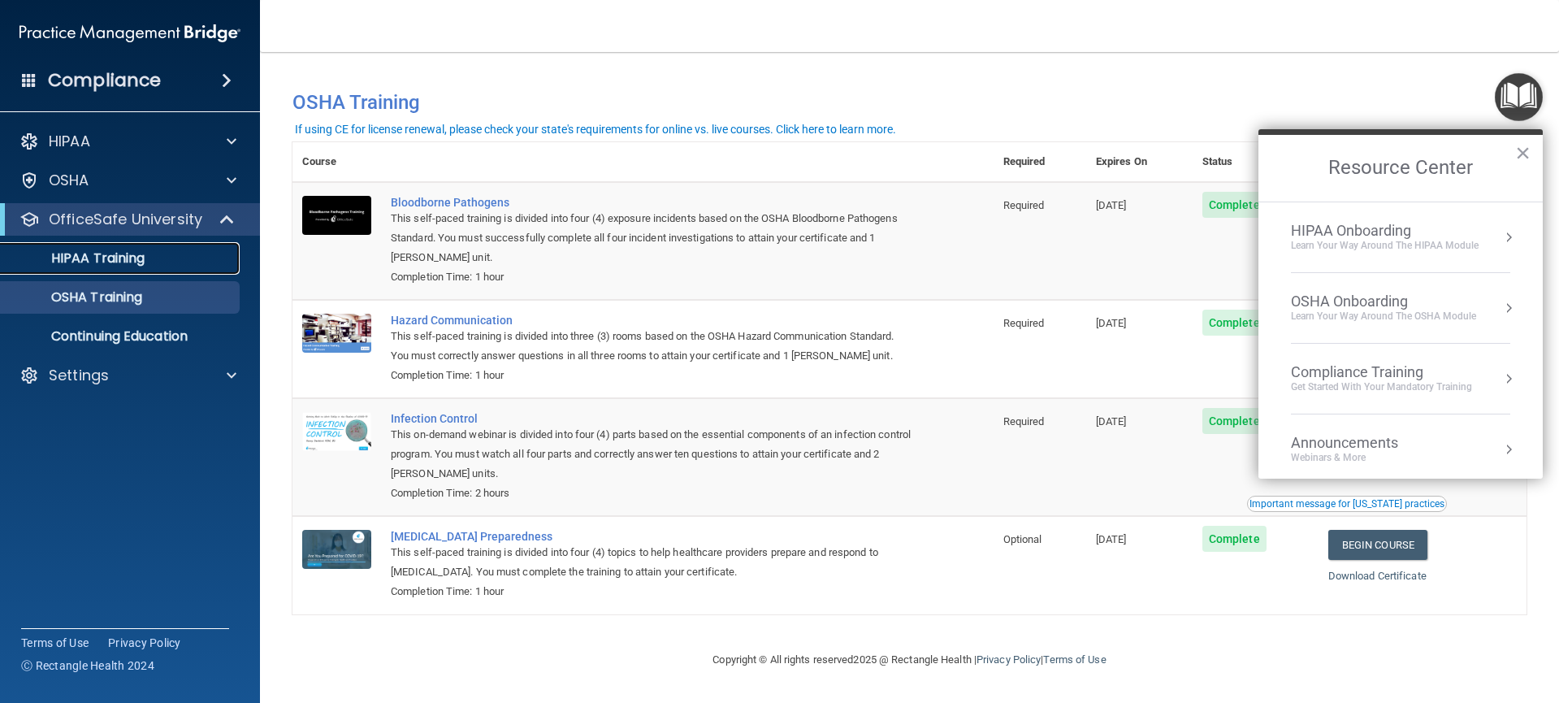
click at [198, 264] on div "HIPAA Training" at bounding box center [122, 258] width 222 height 16
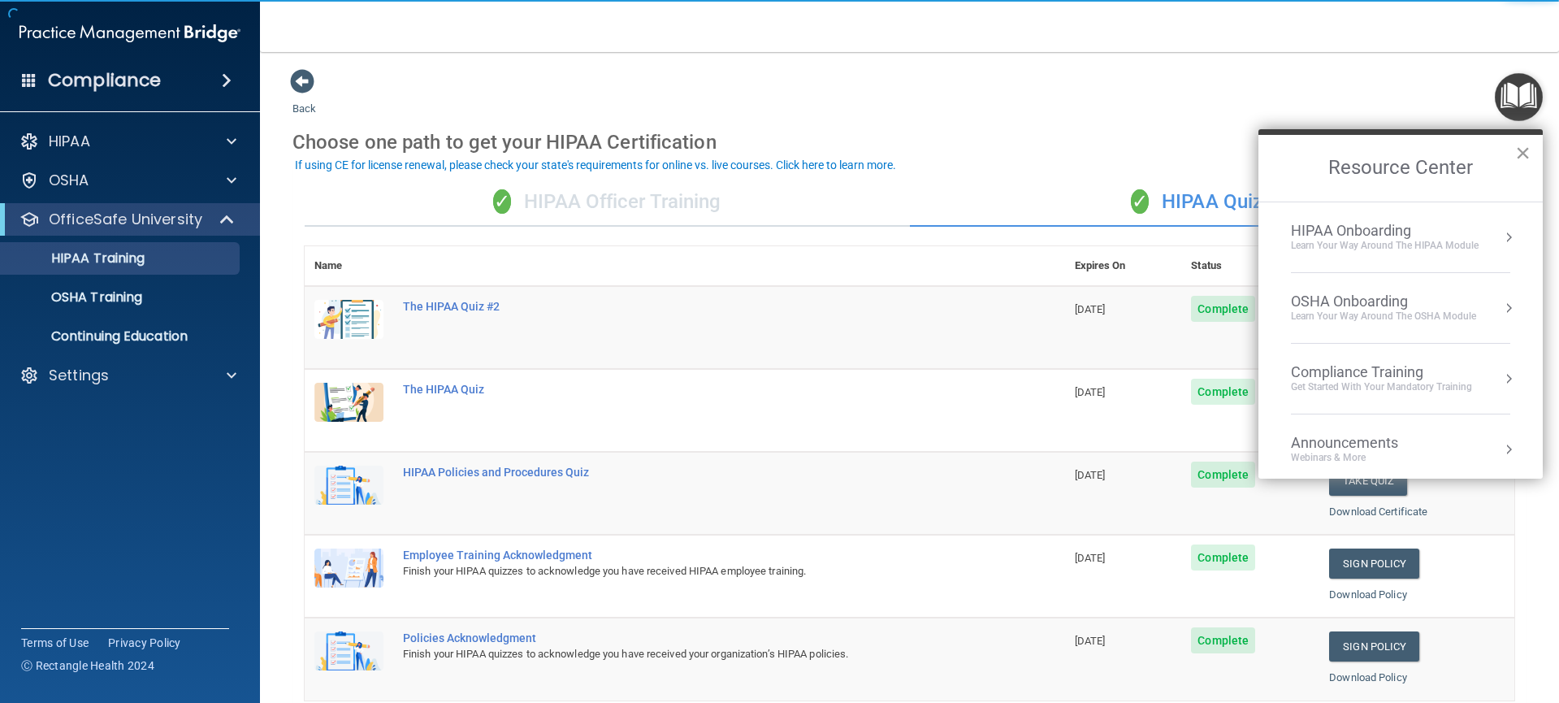
click at [1520, 154] on button "×" at bounding box center [1522, 153] width 15 height 26
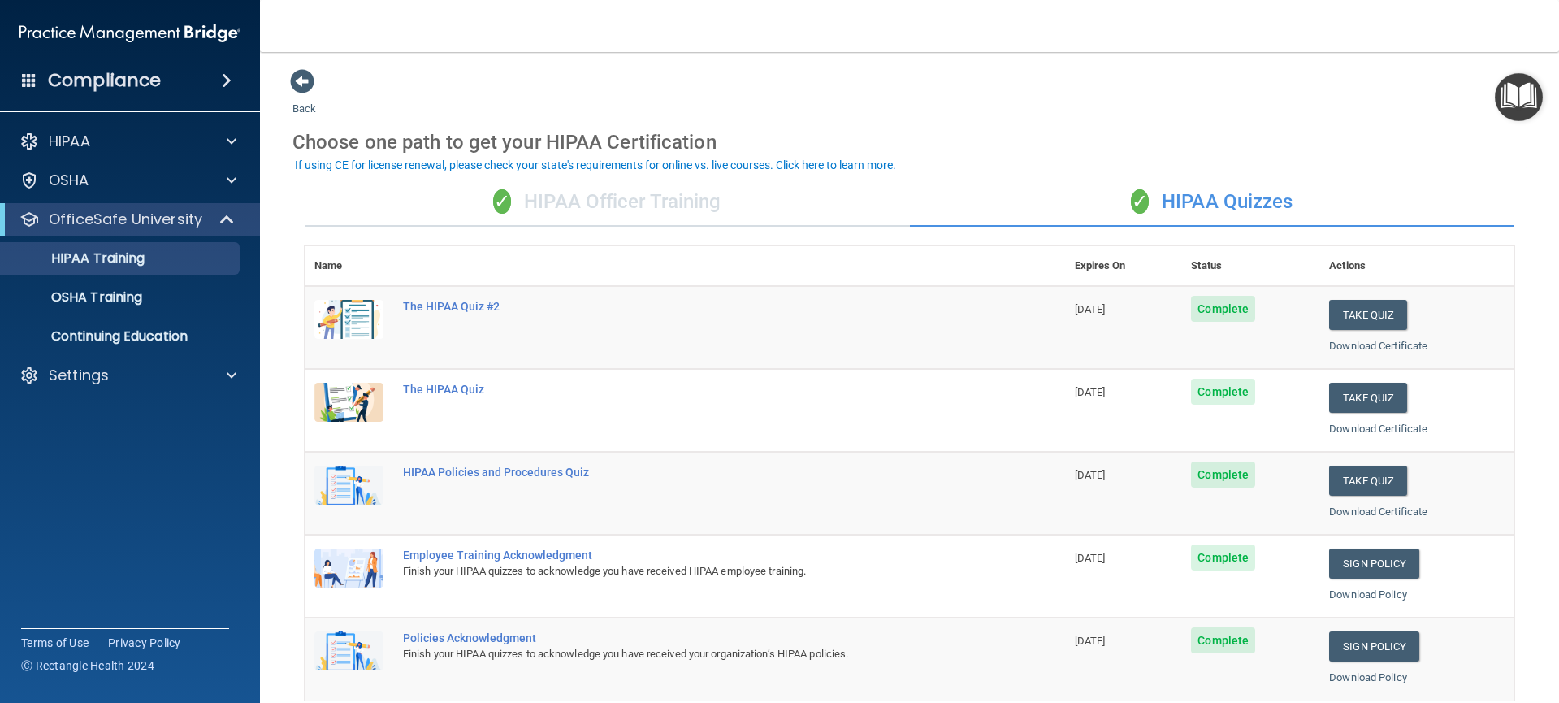
click at [566, 213] on div "✓ HIPAA Officer Training" at bounding box center [607, 202] width 605 height 49
